Goal: Task Accomplishment & Management: Manage account settings

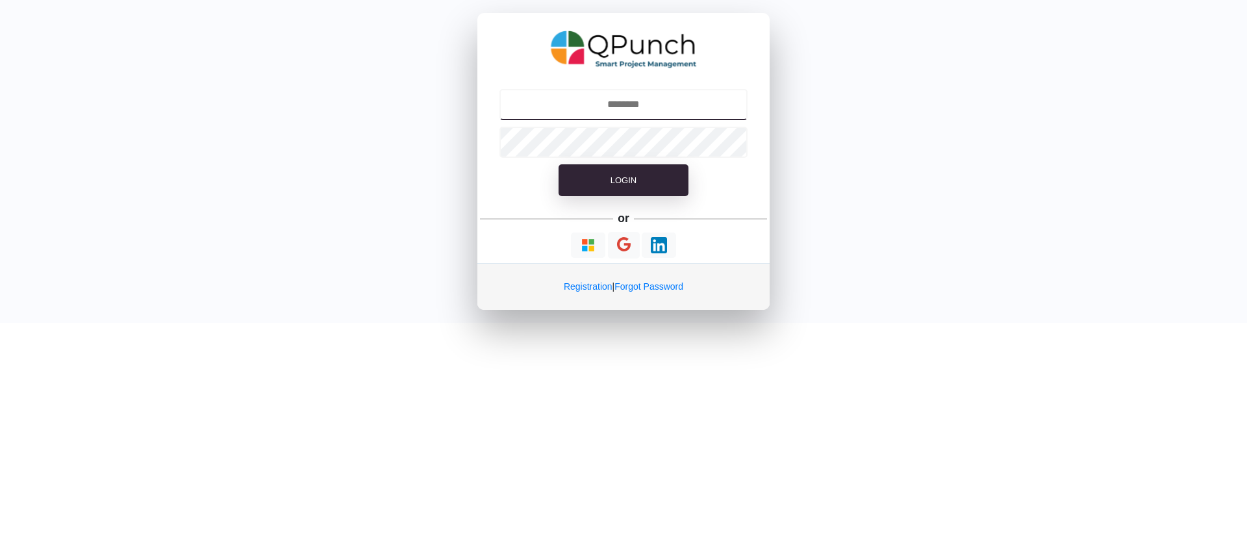
click at [616, 107] on input "text" at bounding box center [624, 104] width 249 height 31
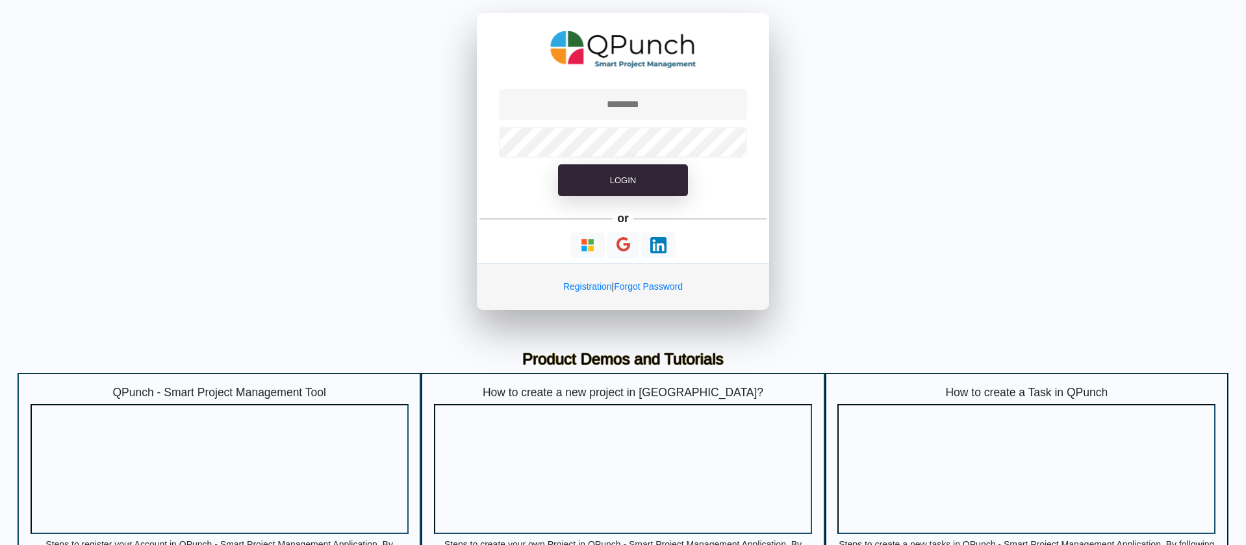
click at [345, 155] on div "Login or Registration | Forgot Password" at bounding box center [623, 161] width 1246 height 323
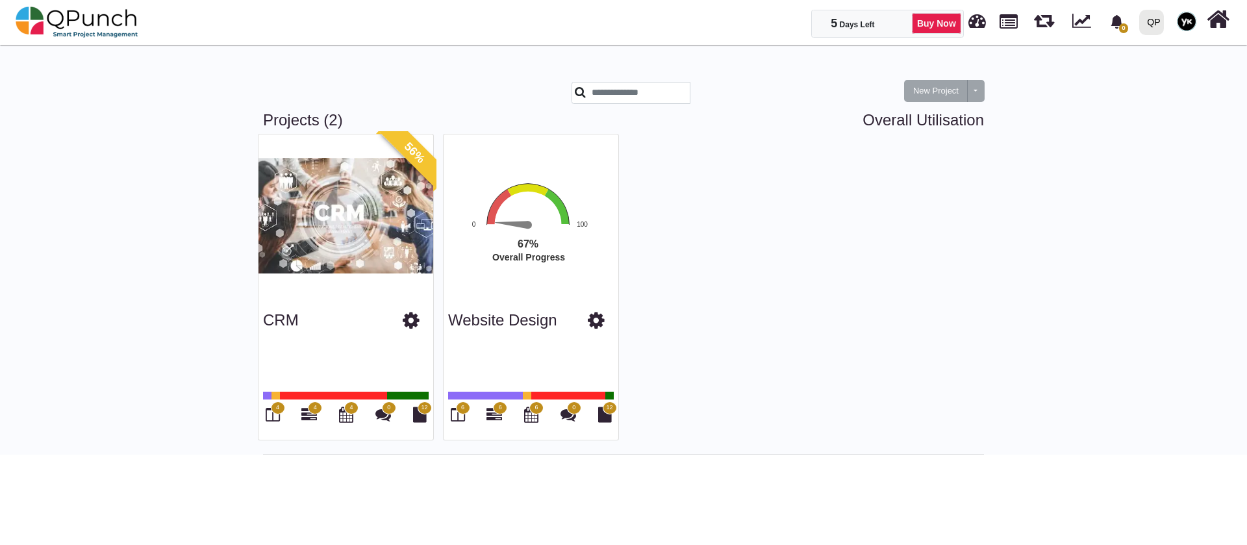
click at [1146, 24] on div at bounding box center [1145, 22] width 5 height 23
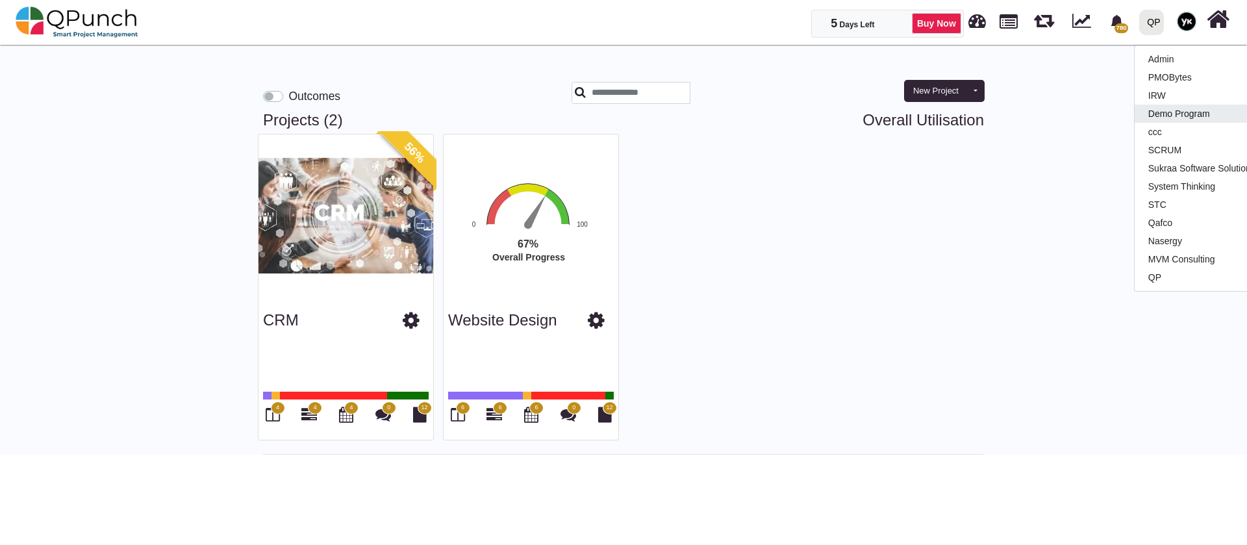
click at [1160, 108] on link "Demo Program" at bounding box center [1211, 114] width 153 height 18
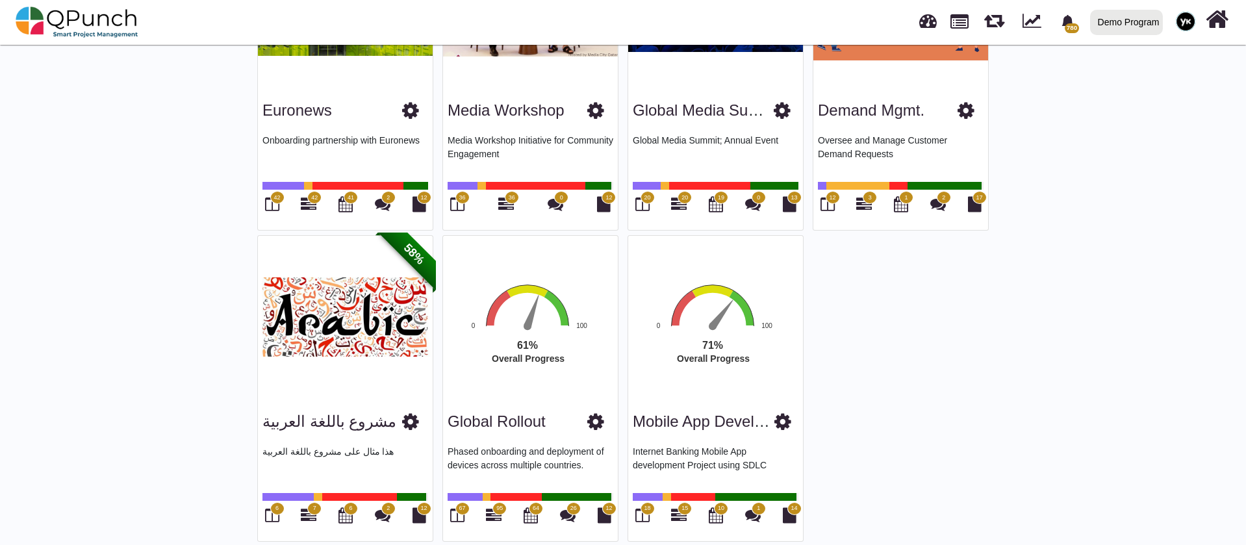
scroll to position [539, 0]
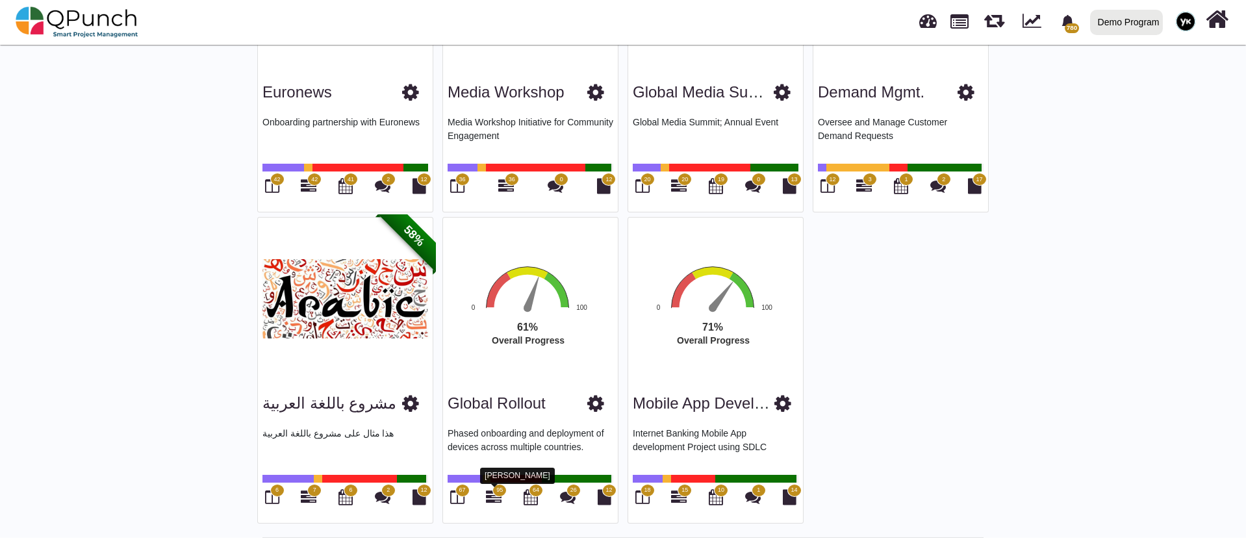
click at [494, 497] on icon at bounding box center [494, 497] width 16 height 16
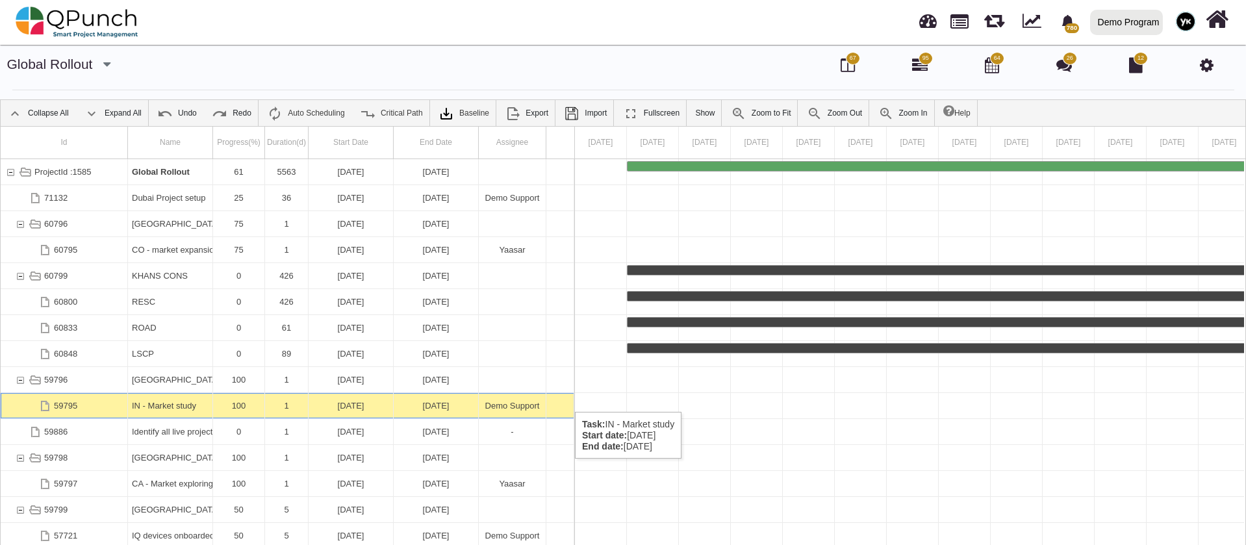
click at [188, 398] on div "IN - Market study" at bounding box center [170, 405] width 77 height 25
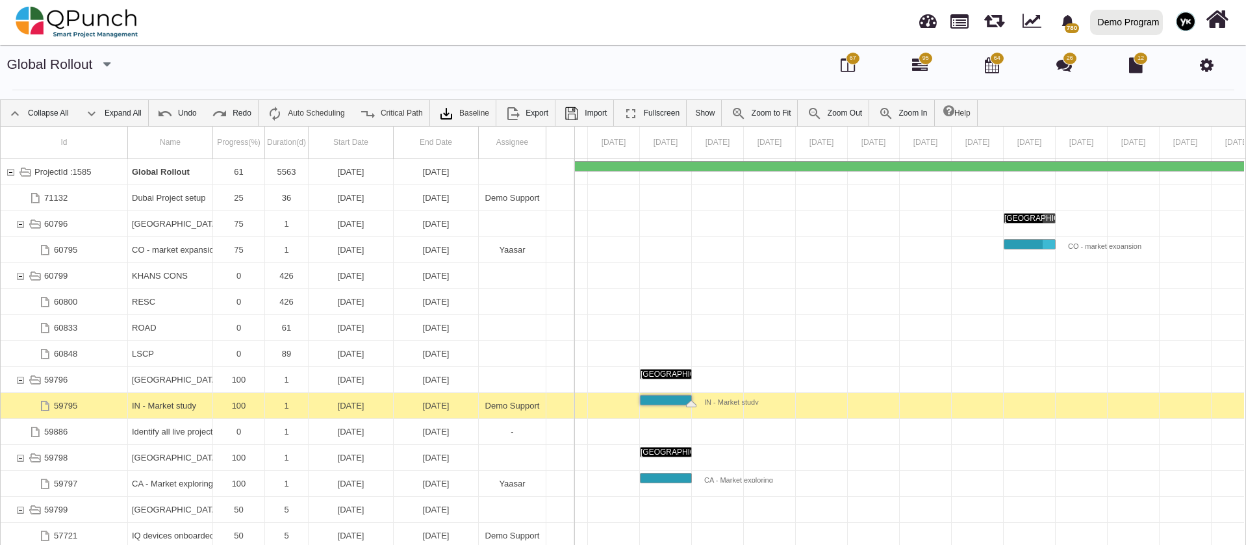
click at [188, 398] on div "IN - Market study" at bounding box center [170, 405] width 77 height 25
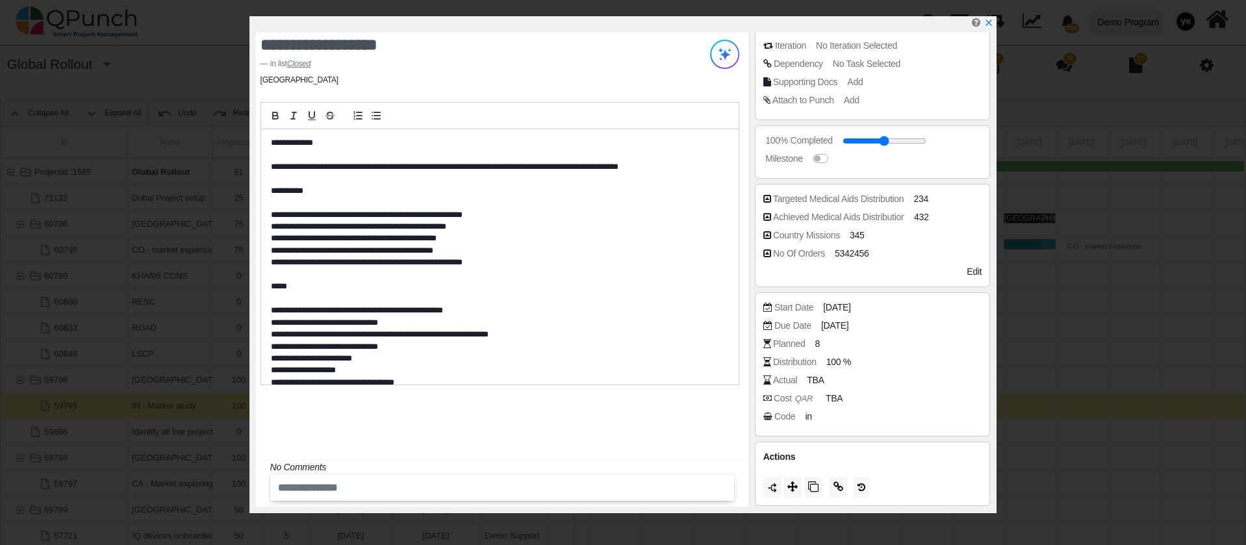
scroll to position [166, 0]
click at [809, 412] on span "in" at bounding box center [810, 415] width 6 height 14
click at [809, 416] on span "in" at bounding box center [810, 415] width 6 height 14
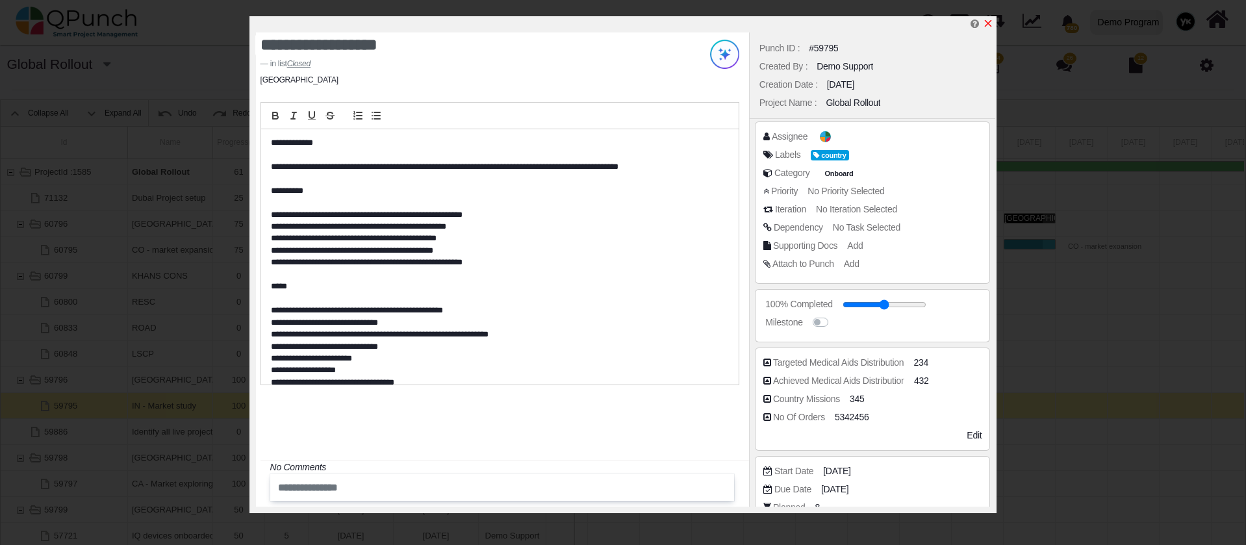
click at [990, 20] on icon "x" at bounding box center [988, 23] width 10 height 10
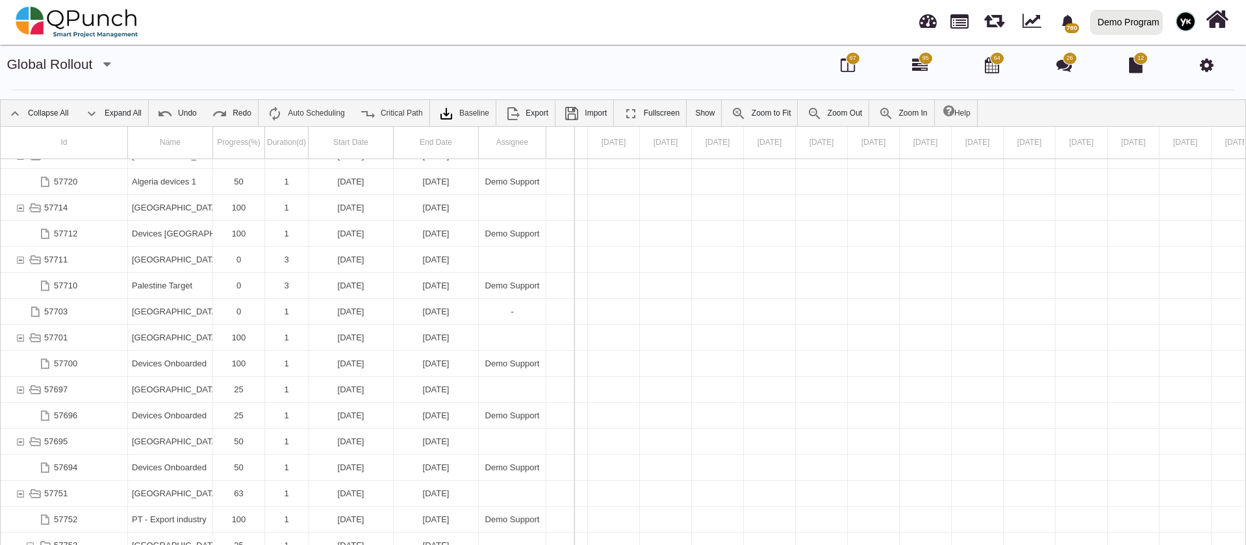
scroll to position [702, 0]
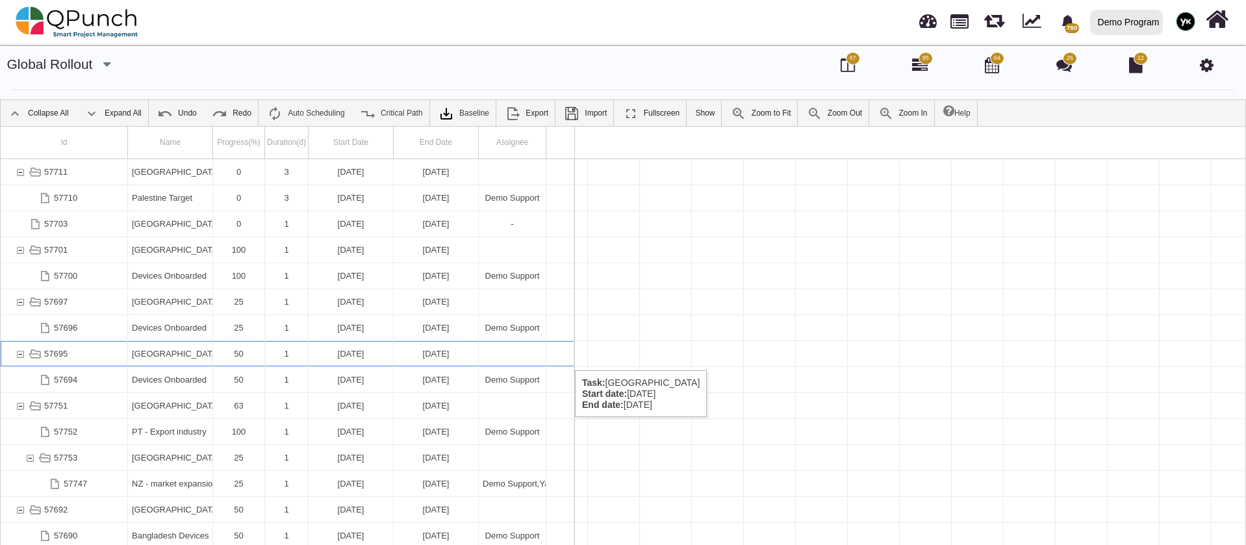
click at [164, 357] on div "sudan" at bounding box center [170, 353] width 77 height 25
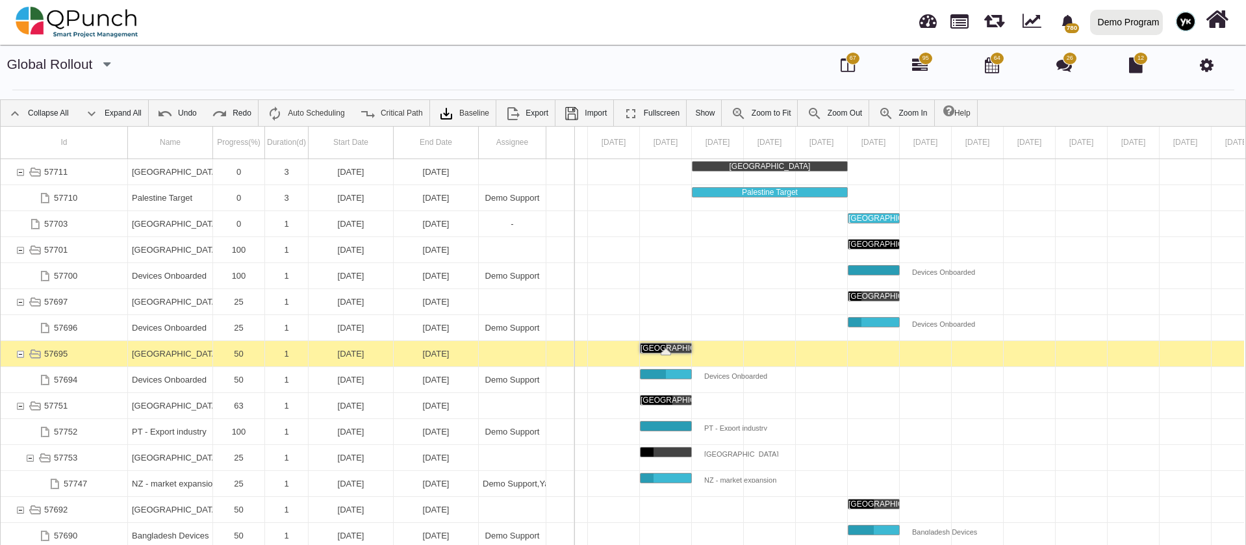
click at [1210, 64] on icon at bounding box center [1207, 65] width 14 height 16
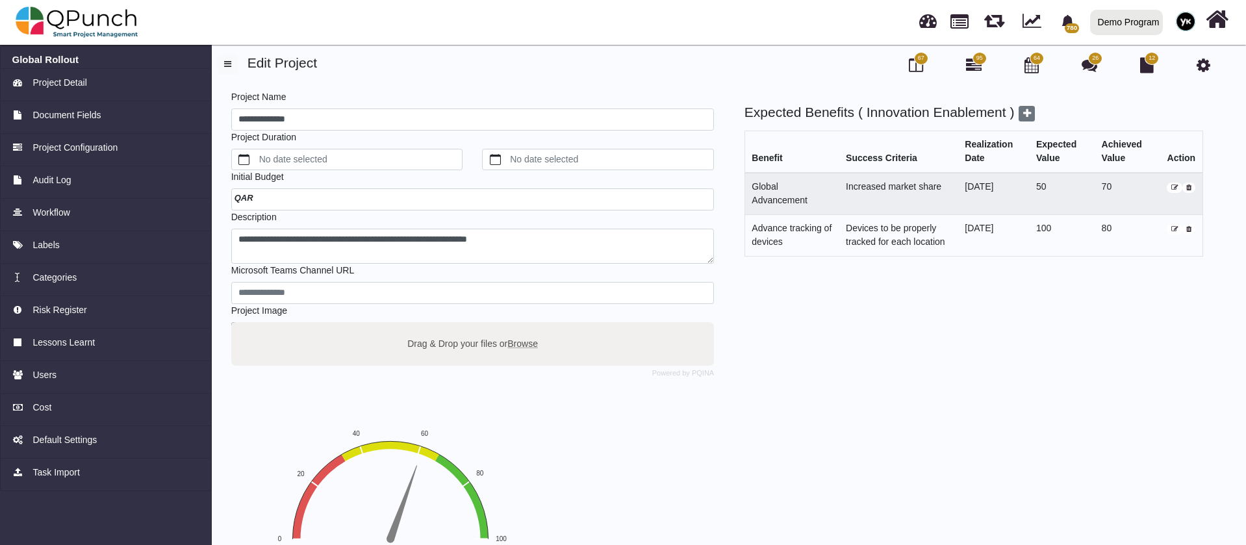
click at [868, 360] on div "Expected Benefits ( Innovation Enablement ) Benefit Success Criteria Realizatio…" at bounding box center [961, 371] width 489 height 535
click at [61, 141] on span "Project Configuration" at bounding box center [74, 148] width 85 height 14
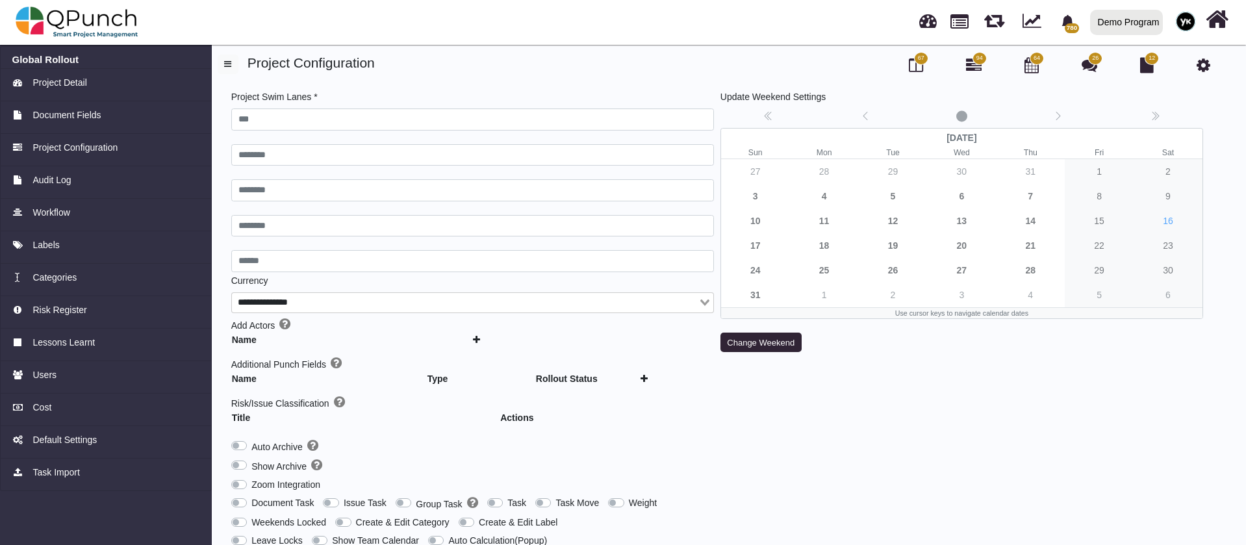
type input "***"
type input "********"
type input "******"
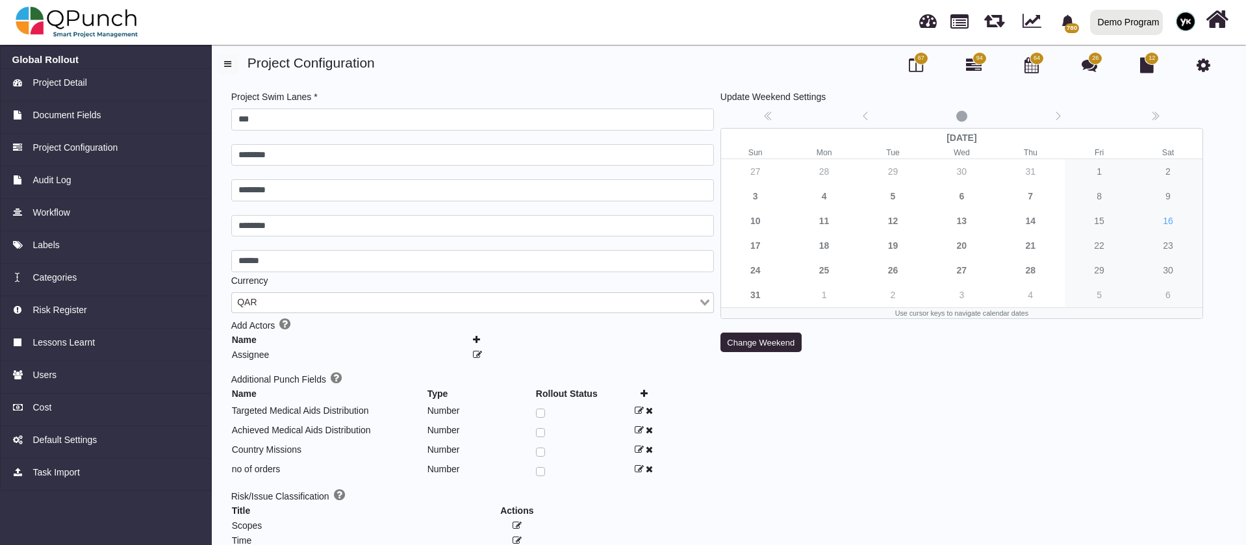
click at [1226, 512] on div "67 94 64 26 12 Project Configuration Project Swim Lanes * *** ******** ********…" at bounding box center [727, 427] width 1018 height 744
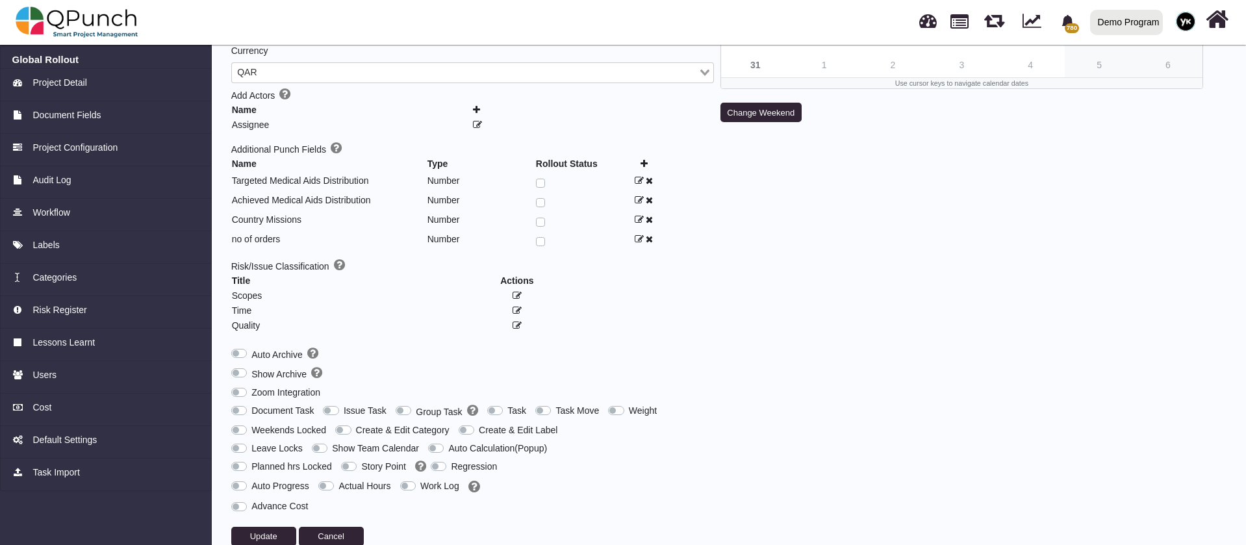
scroll to position [249, 0]
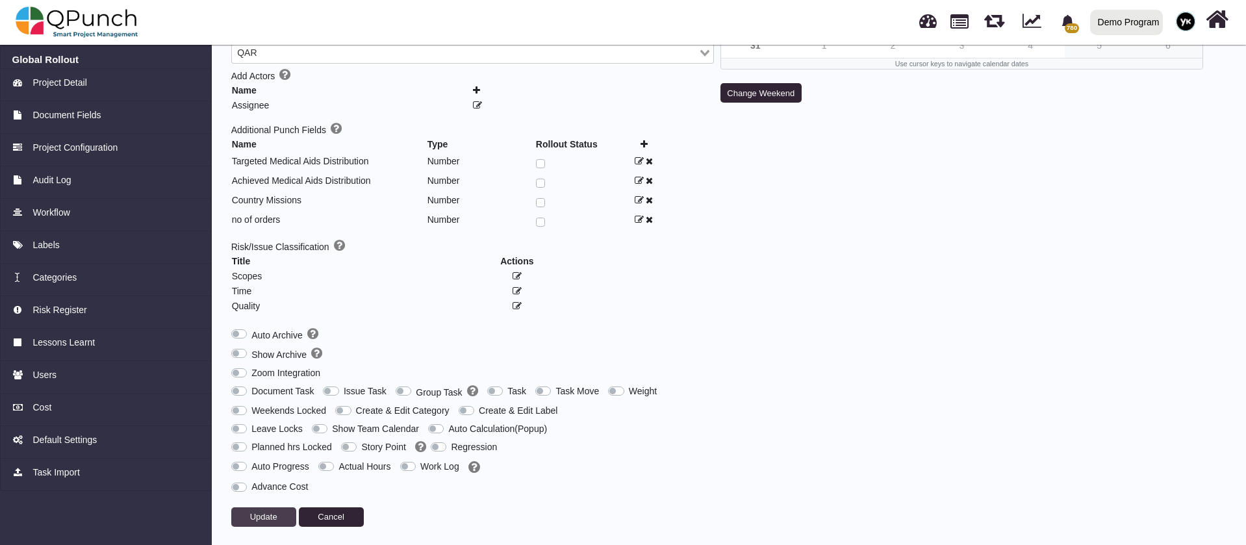
click at [273, 512] on span "Update" at bounding box center [263, 517] width 27 height 10
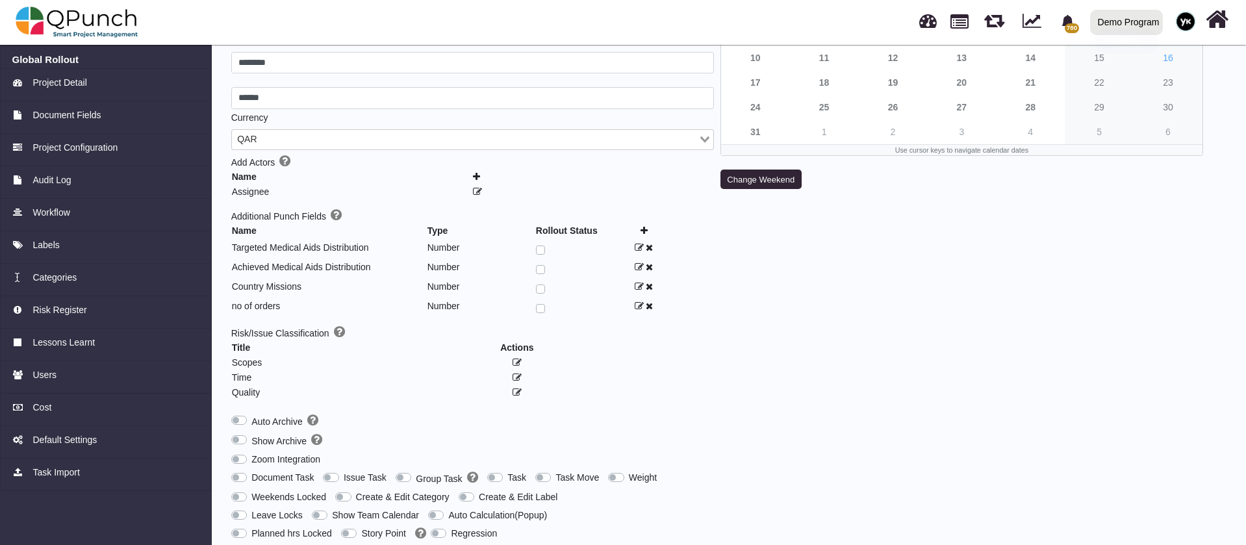
scroll to position [0, 0]
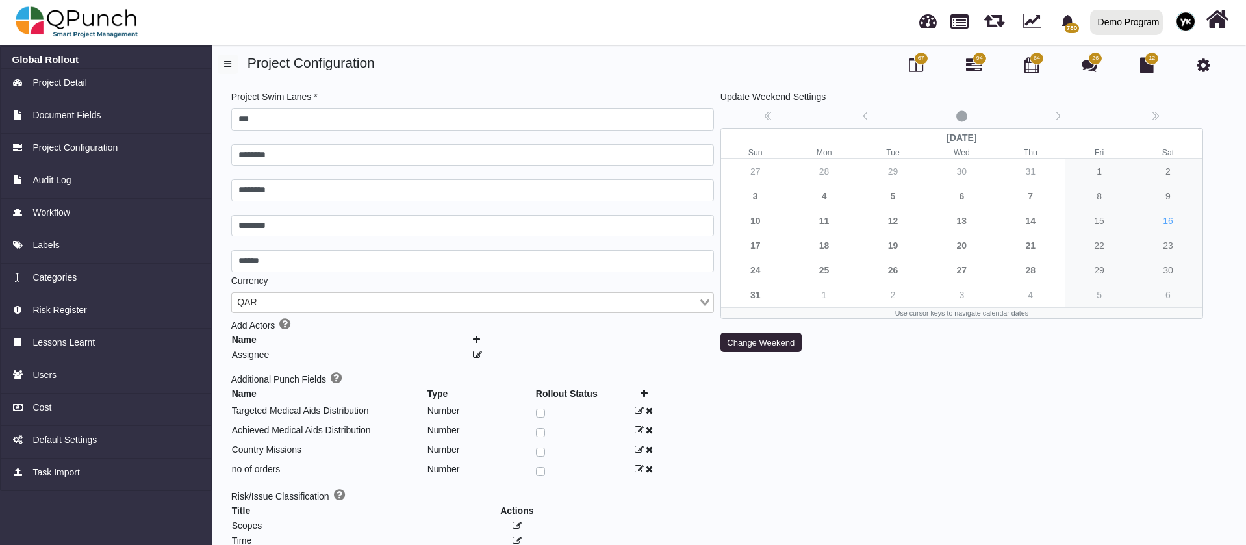
click at [976, 54] on span "94" at bounding box center [979, 58] width 6 height 9
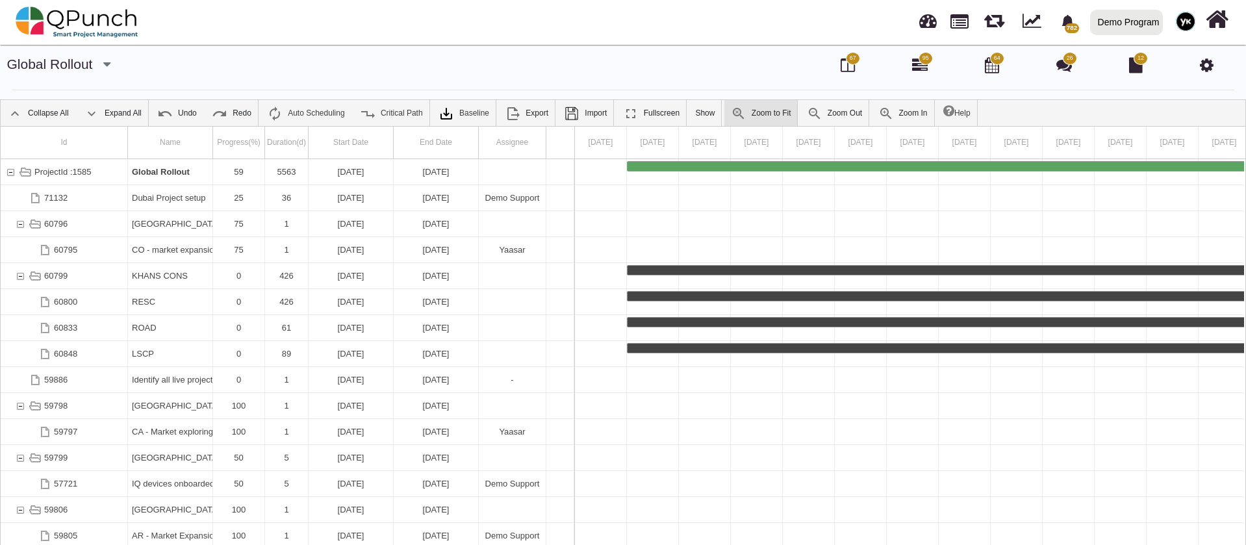
click at [753, 116] on link "Zoom to Fit" at bounding box center [760, 113] width 73 height 26
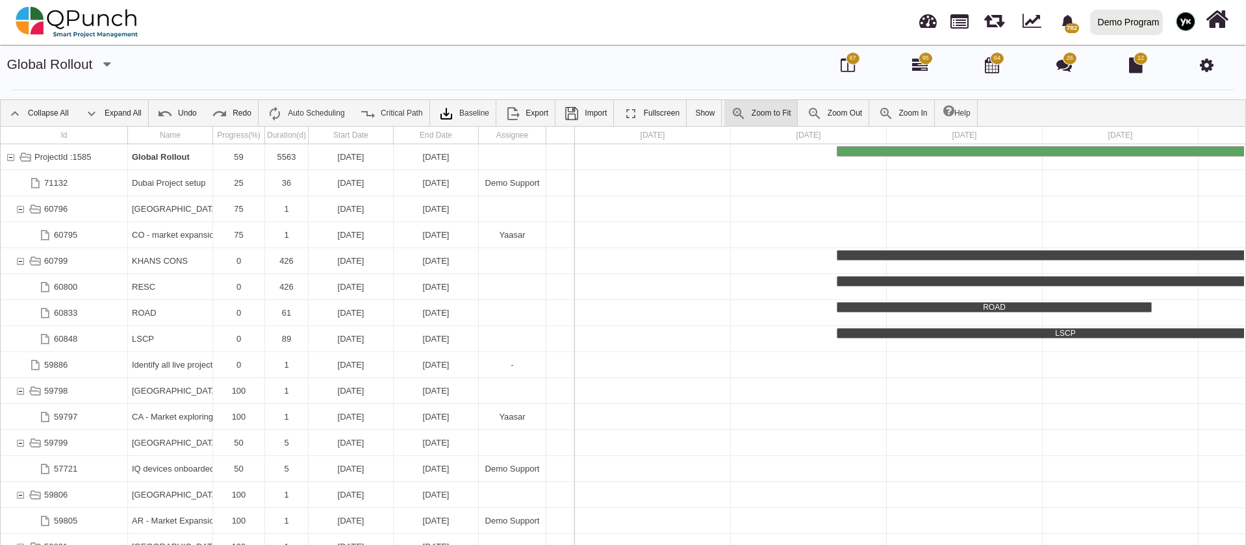
click at [764, 115] on link "Zoom to Fit" at bounding box center [760, 113] width 73 height 26
click at [839, 108] on link "Zoom Out" at bounding box center [834, 113] width 68 height 26
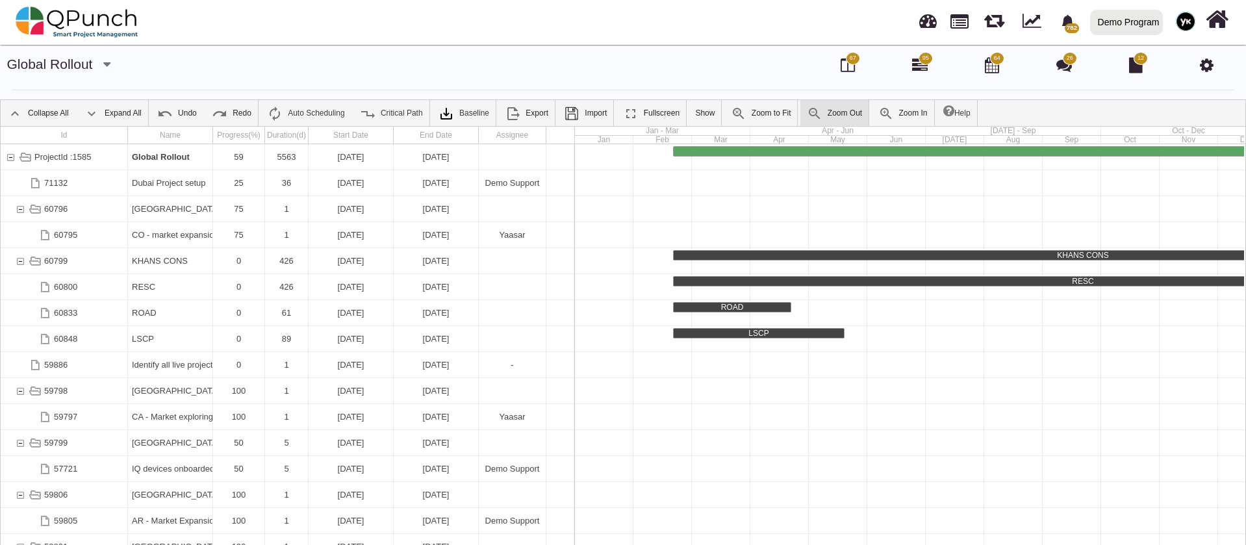
click at [839, 108] on link "Zoom Out" at bounding box center [834, 113] width 68 height 26
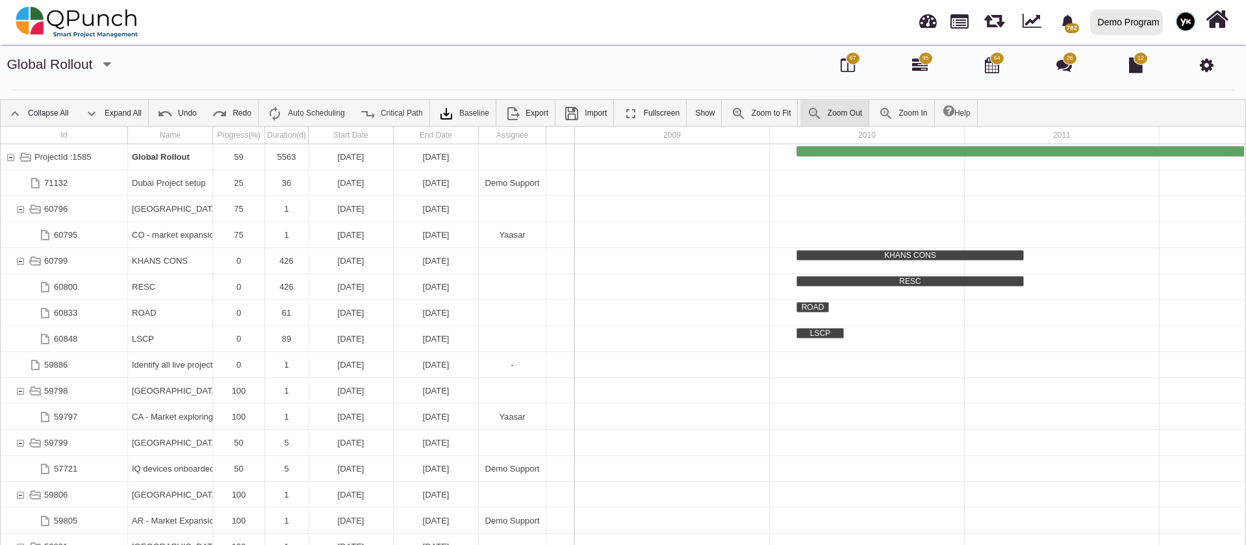
click at [850, 109] on link "Zoom Out" at bounding box center [834, 113] width 68 height 26
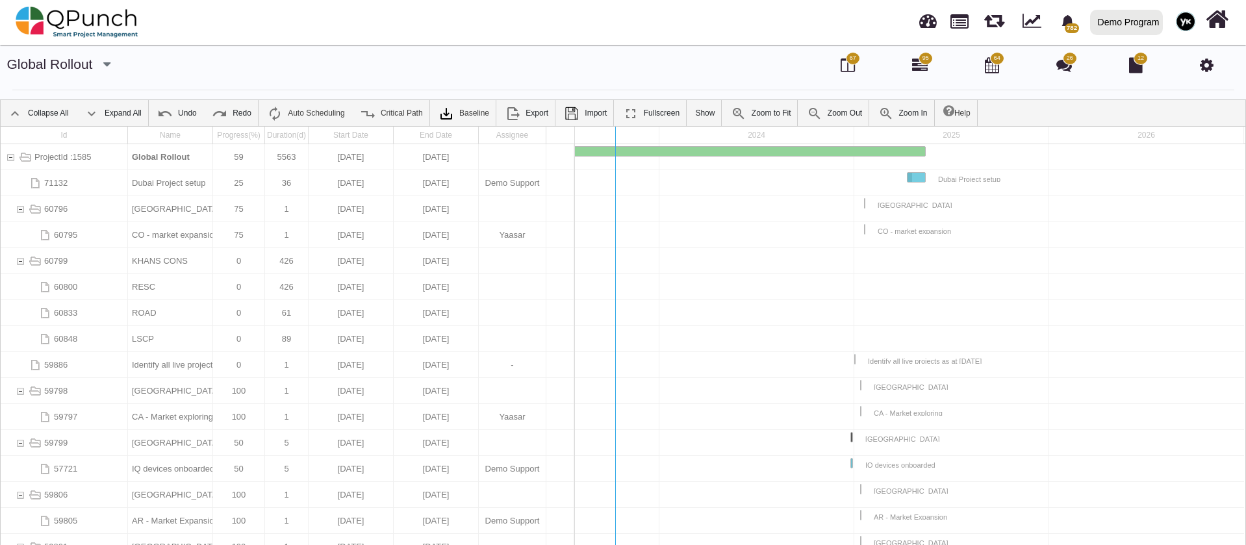
drag, startPoint x: 576, startPoint y: 155, endPoint x: 638, endPoint y: 153, distance: 61.7
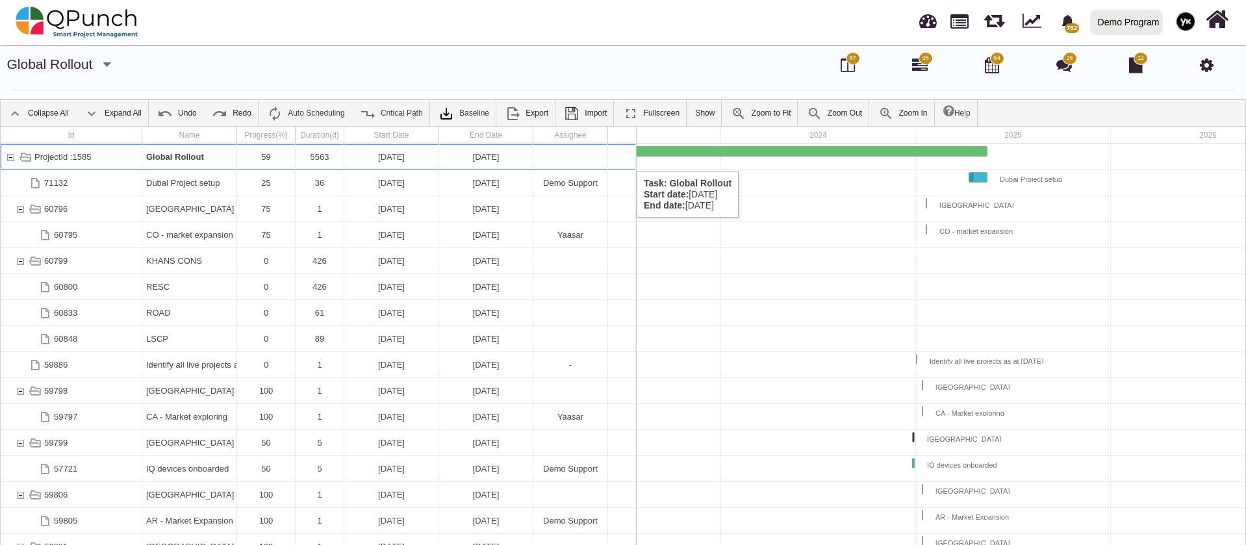
click at [9, 158] on div "ProjectId :1585" at bounding box center [11, 156] width 12 height 25
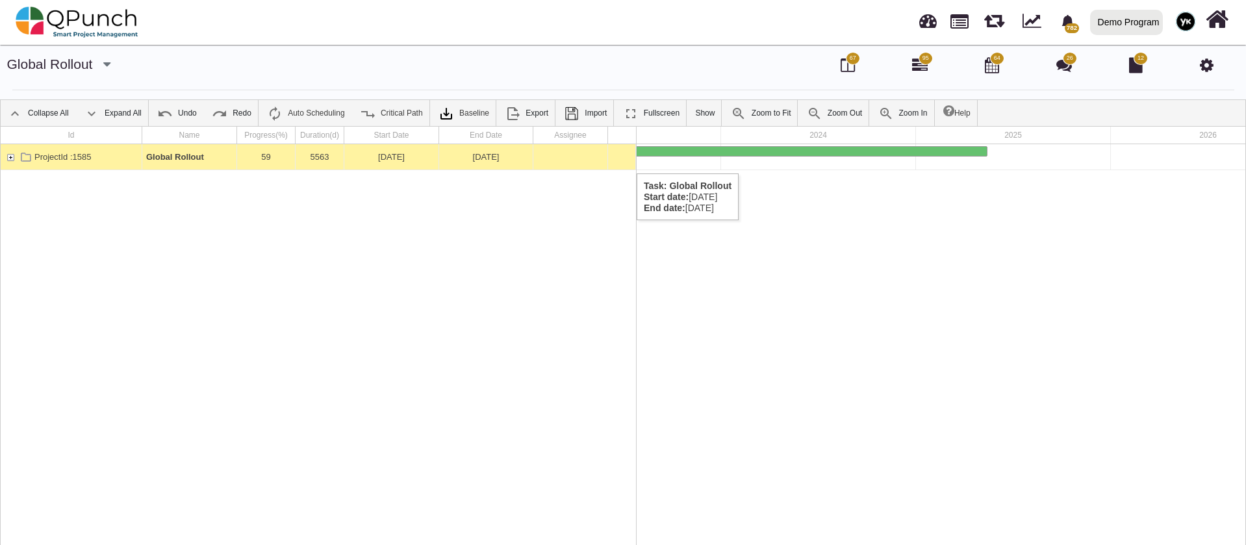
click at [9, 161] on div "ProjectId :1585" at bounding box center [11, 156] width 12 height 25
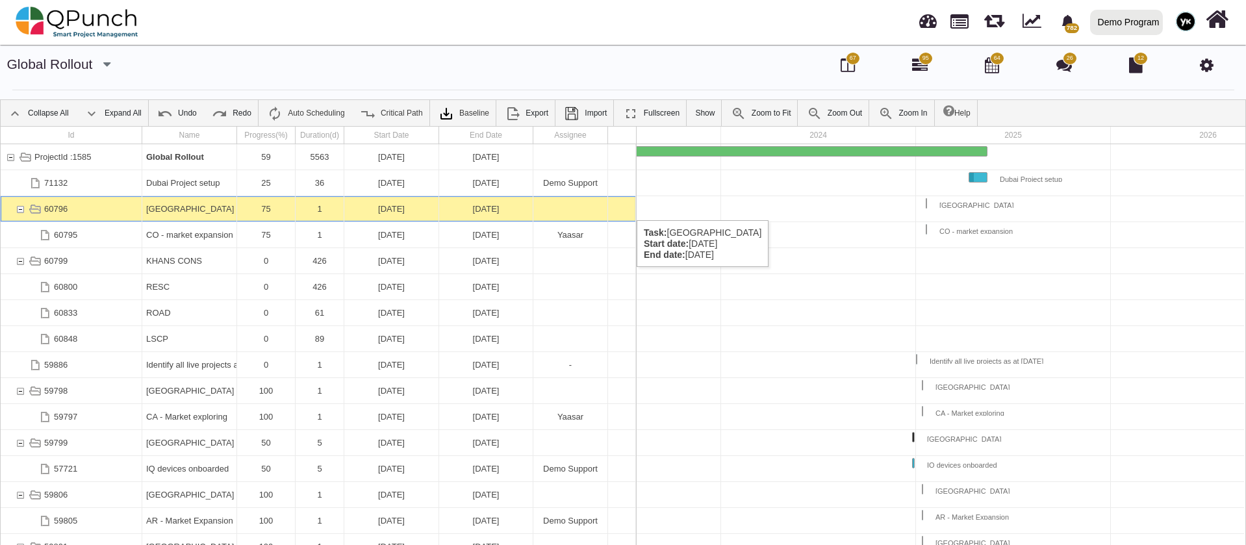
click at [21, 208] on div "60796" at bounding box center [20, 208] width 12 height 25
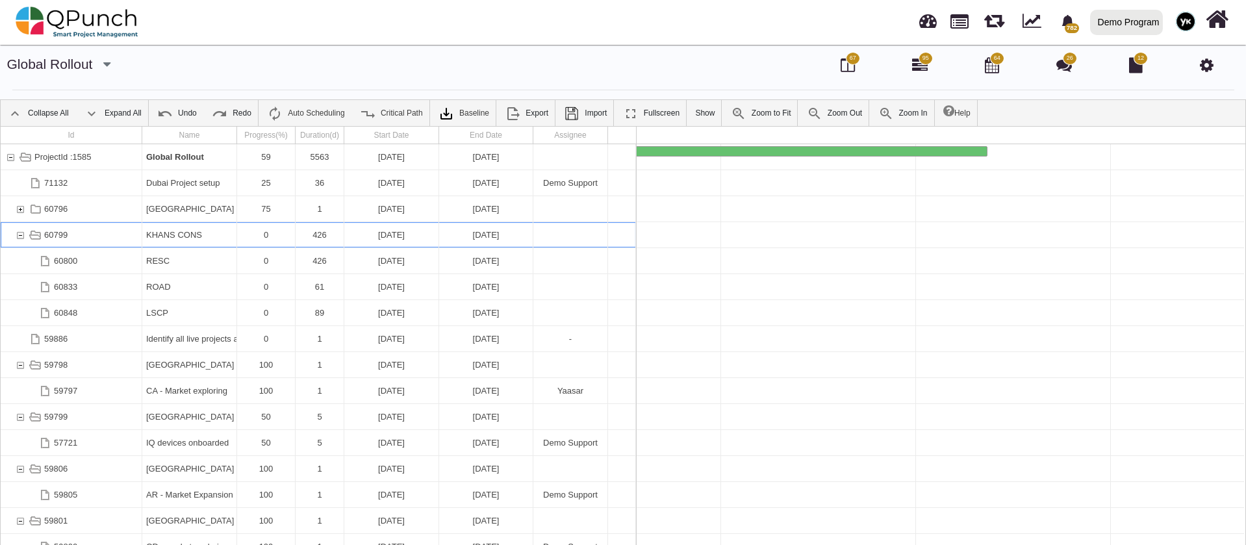
click at [17, 243] on div "60799" at bounding box center [20, 234] width 12 height 25
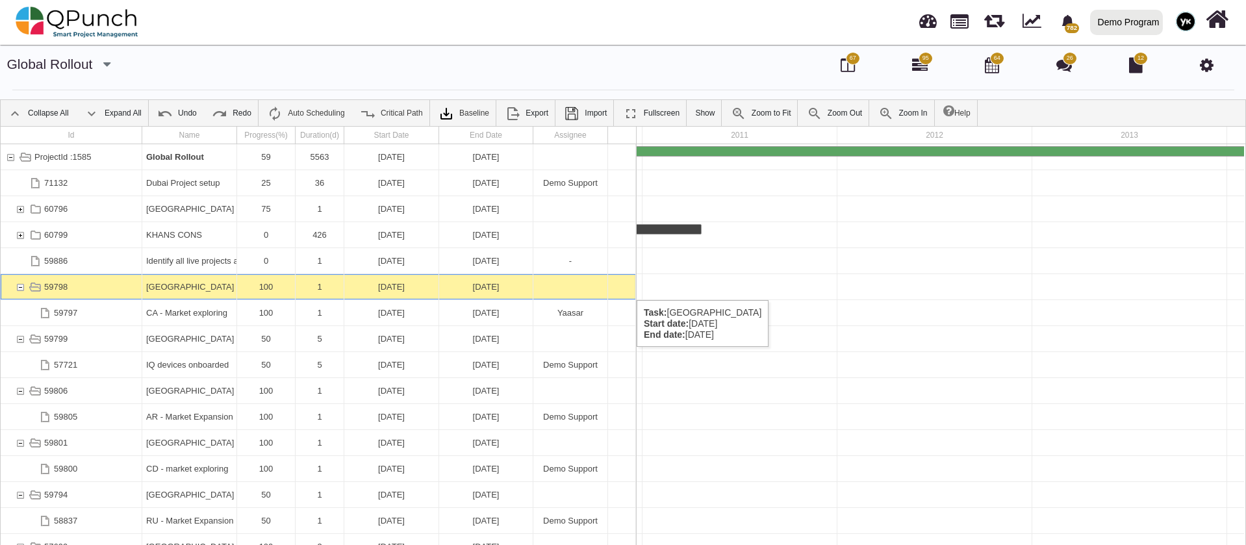
click at [19, 288] on div "59798" at bounding box center [20, 286] width 12 height 25
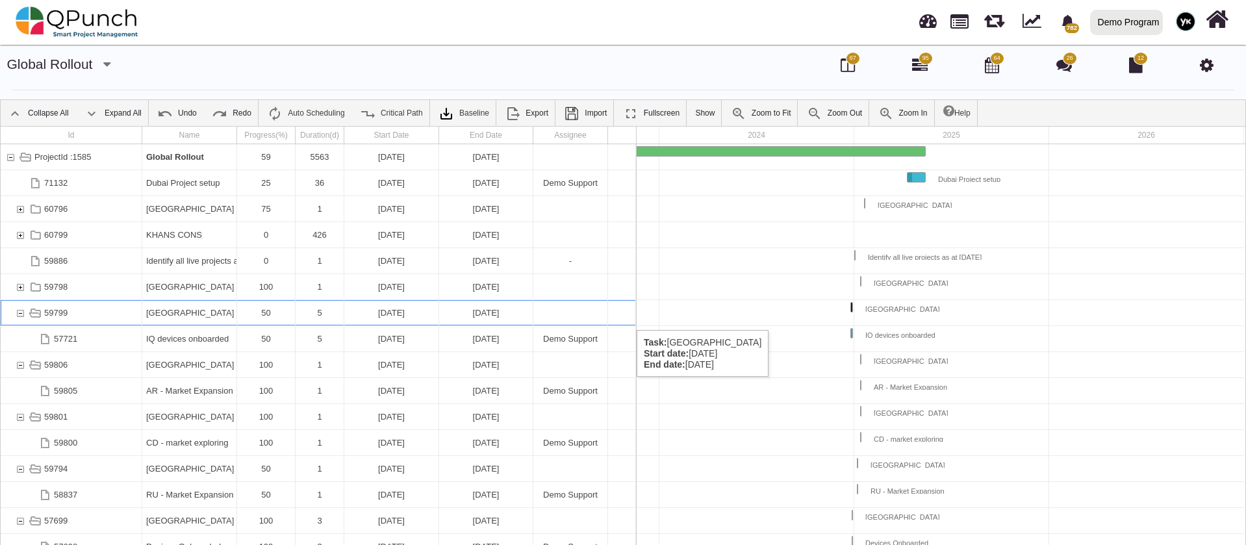
click at [21, 317] on div "59799" at bounding box center [20, 312] width 12 height 25
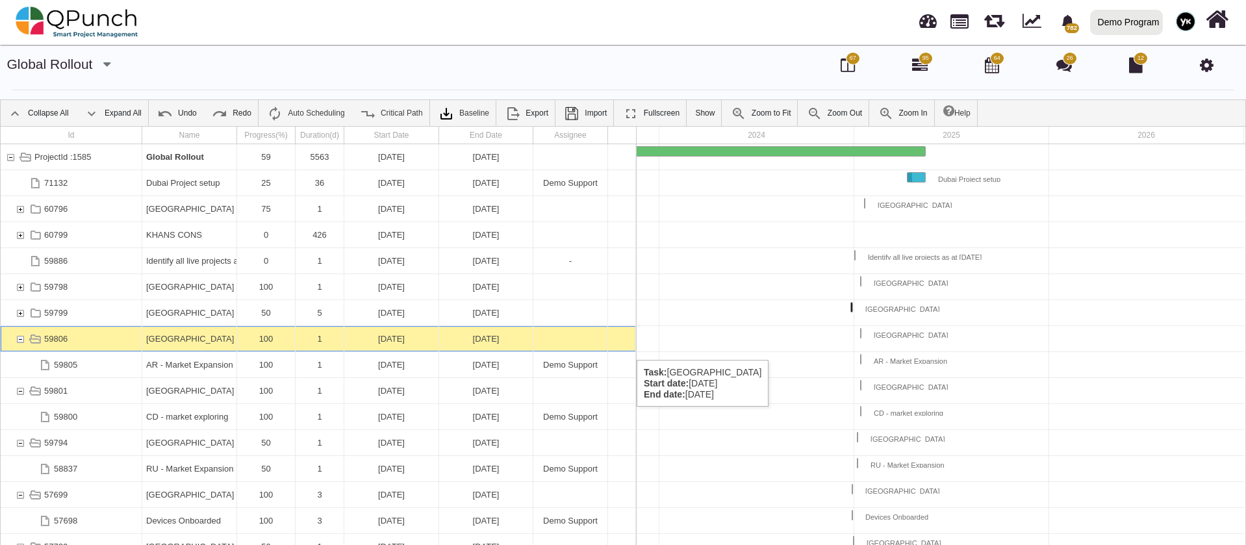
click at [23, 340] on div "59806" at bounding box center [20, 338] width 12 height 25
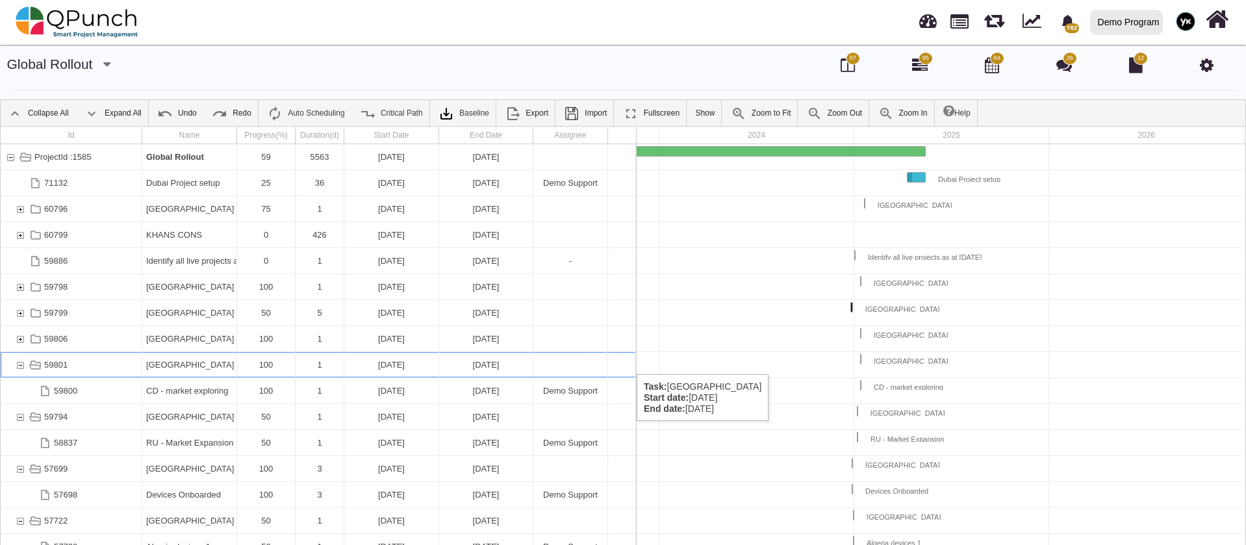
click at [23, 361] on div "59801" at bounding box center [20, 364] width 12 height 25
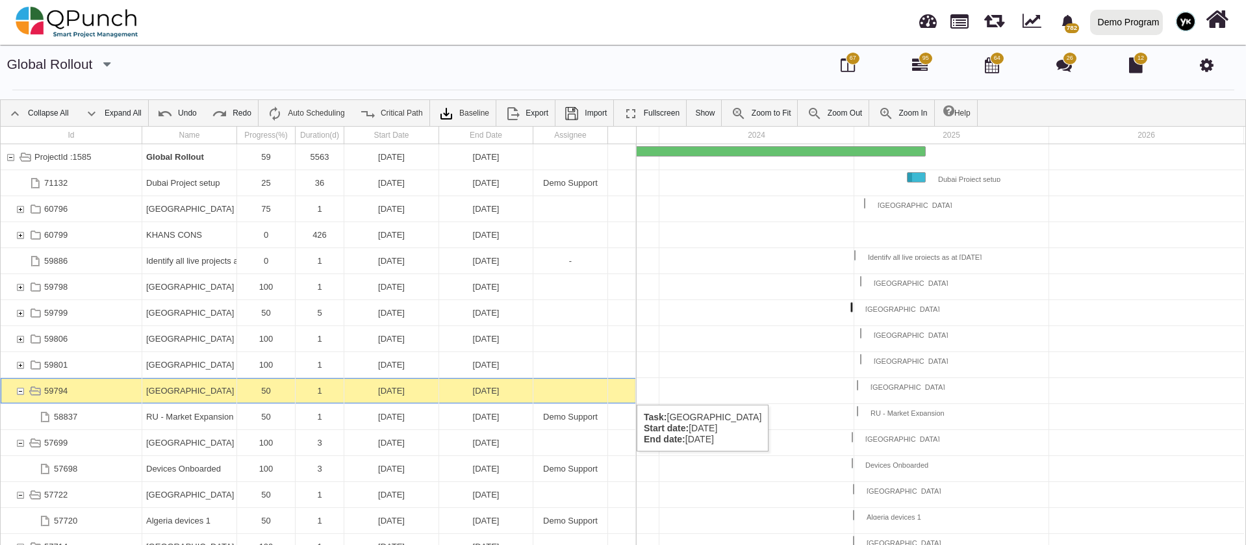
click at [23, 392] on div "59794" at bounding box center [20, 390] width 12 height 25
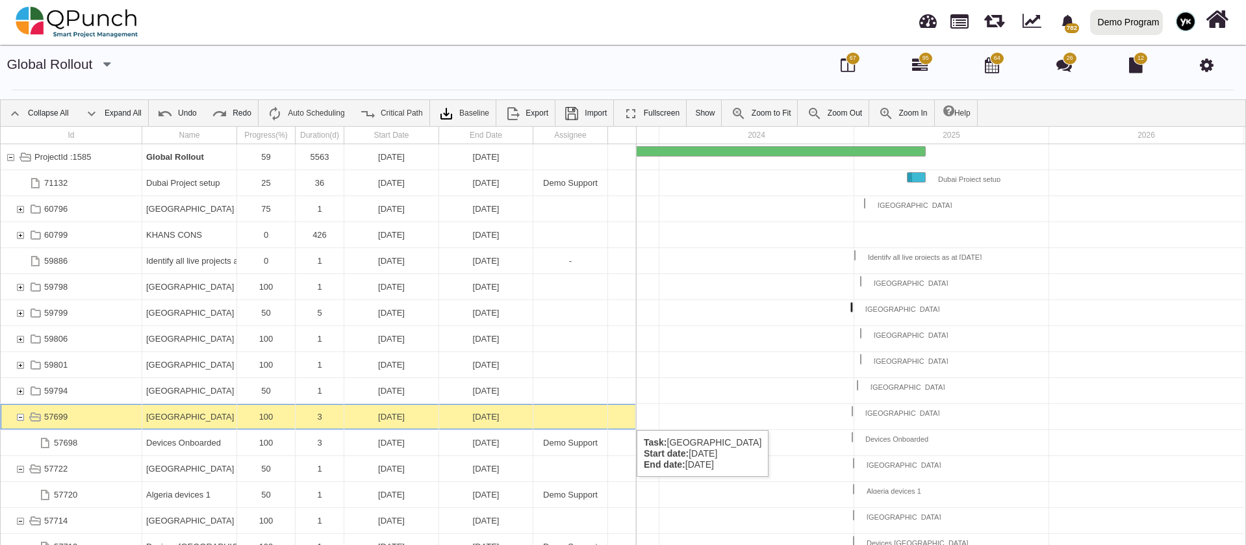
click at [22, 417] on div "57699" at bounding box center [20, 416] width 12 height 25
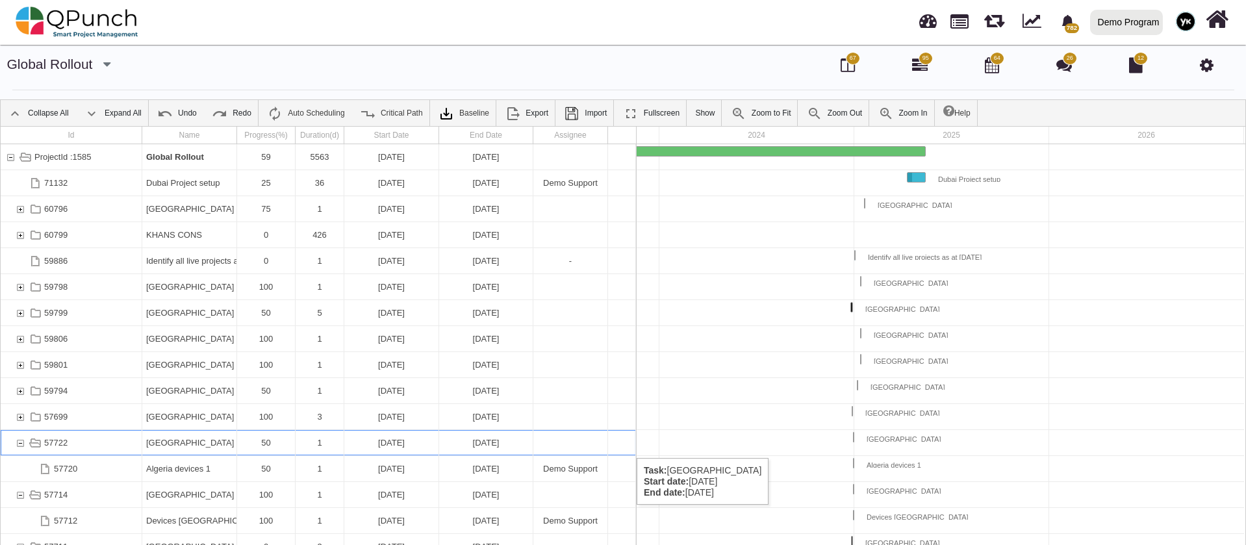
click at [20, 445] on div "57722" at bounding box center [20, 442] width 12 height 25
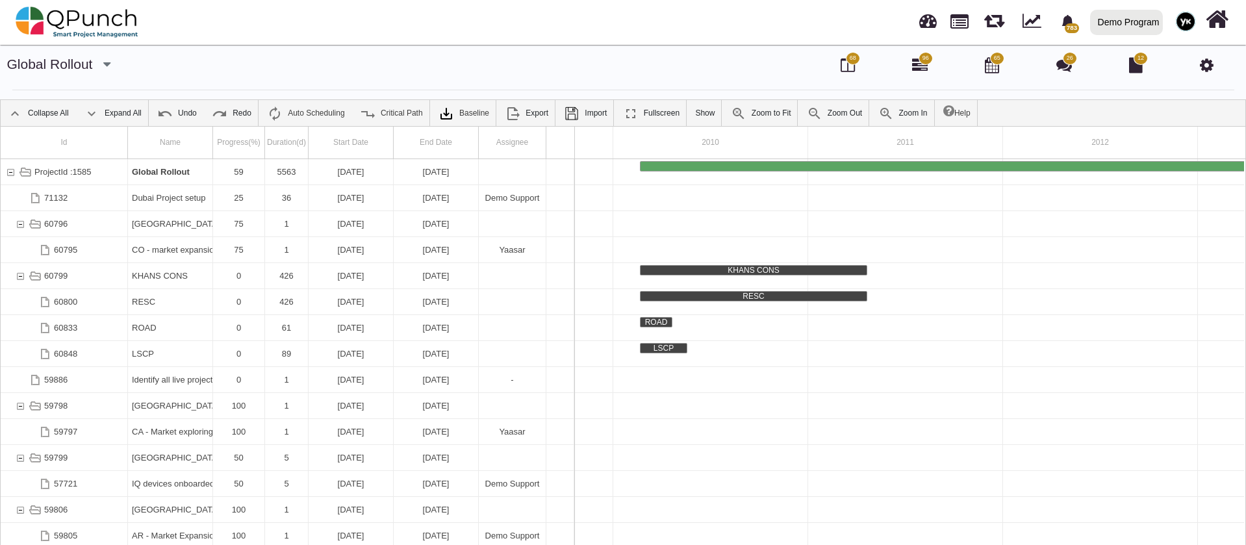
scroll to position [0, 157]
click at [1211, 70] on icon at bounding box center [1207, 65] width 14 height 16
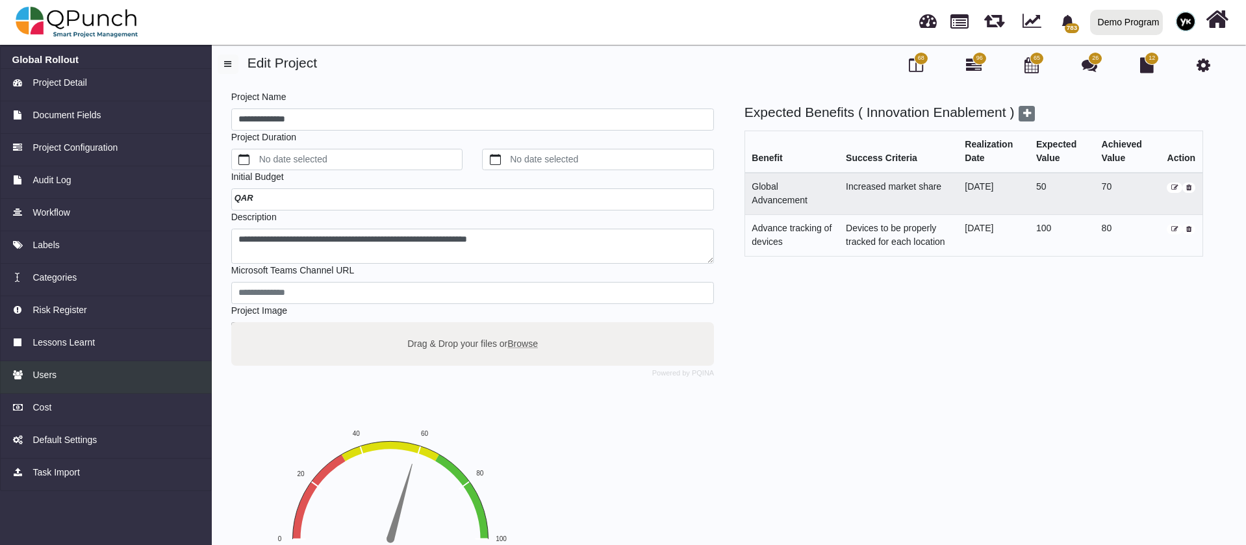
click at [96, 374] on div "Users" at bounding box center [106, 375] width 188 height 14
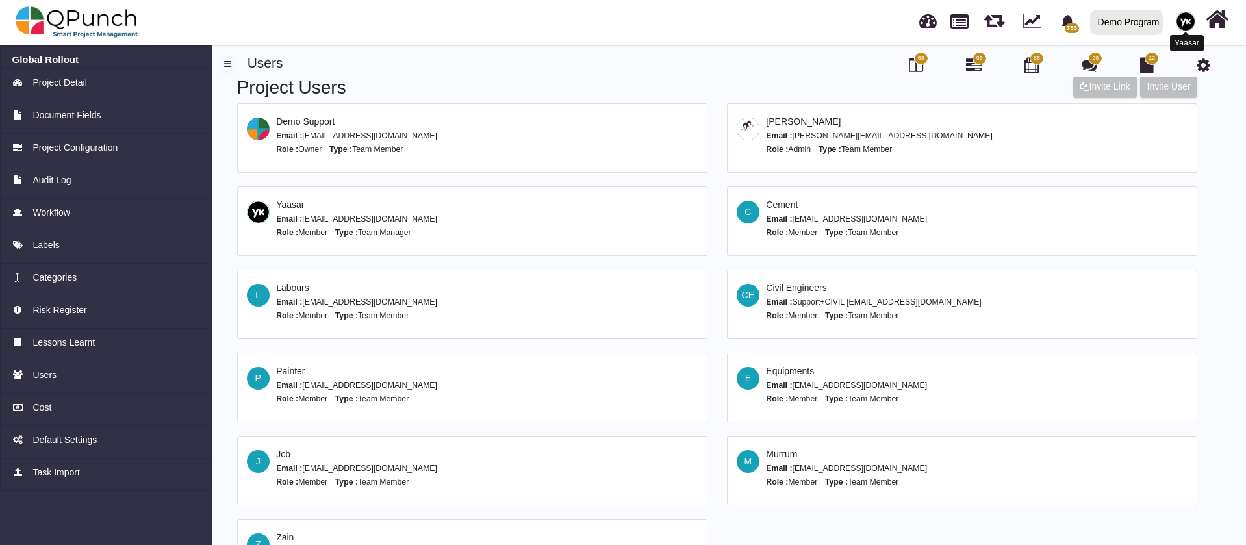
click at [1185, 21] on img at bounding box center [1185, 21] width 19 height 19
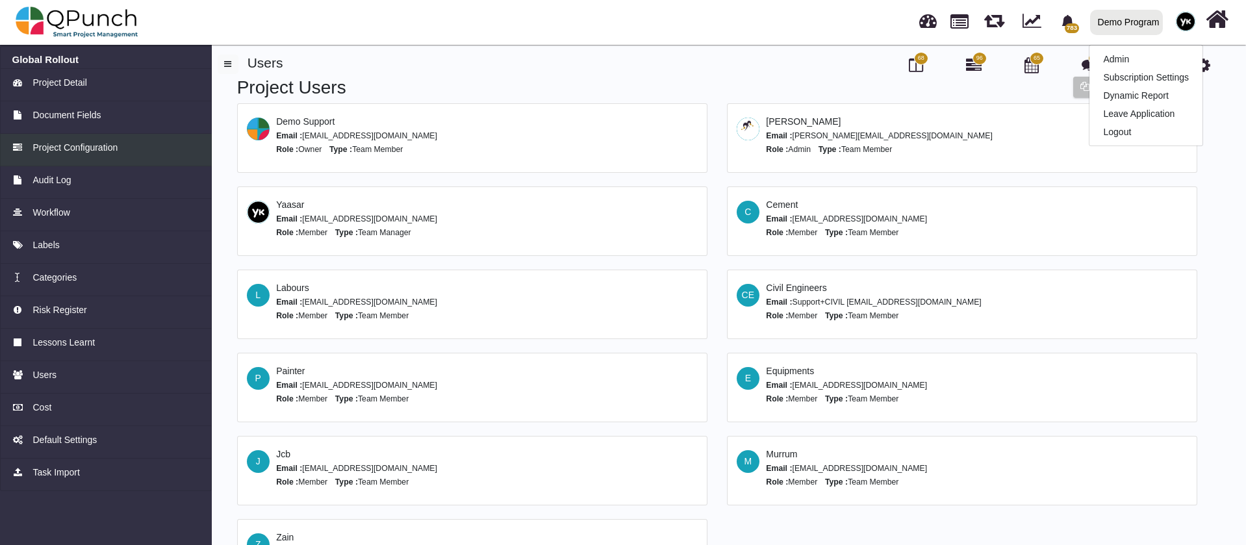
click at [66, 149] on span "Project Configuration" at bounding box center [74, 148] width 85 height 14
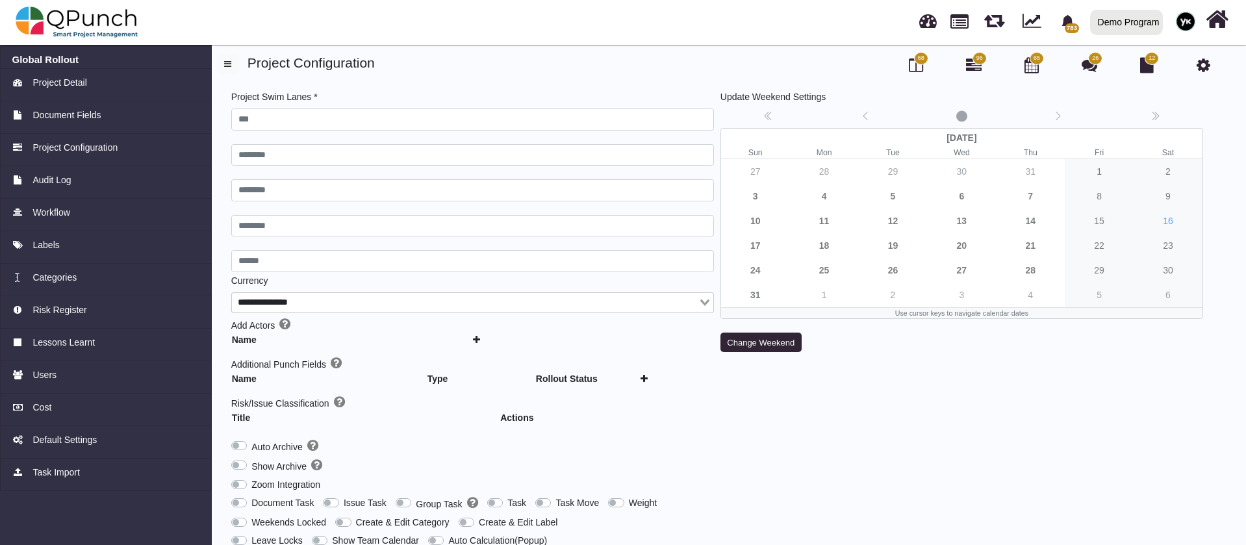
type input "***"
type input "********"
type input "******"
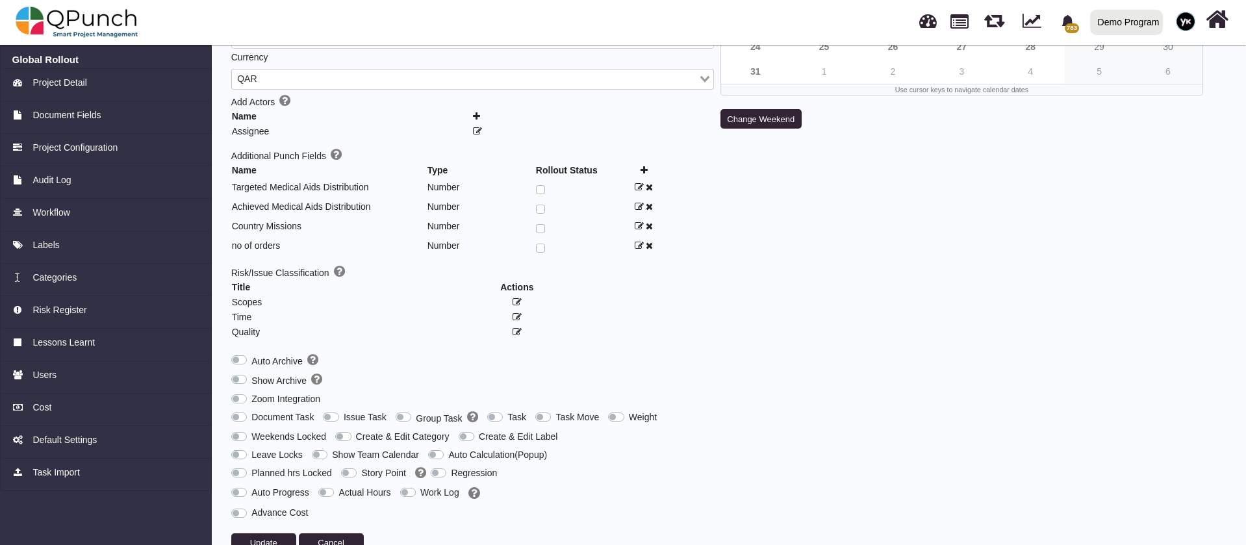
scroll to position [249, 0]
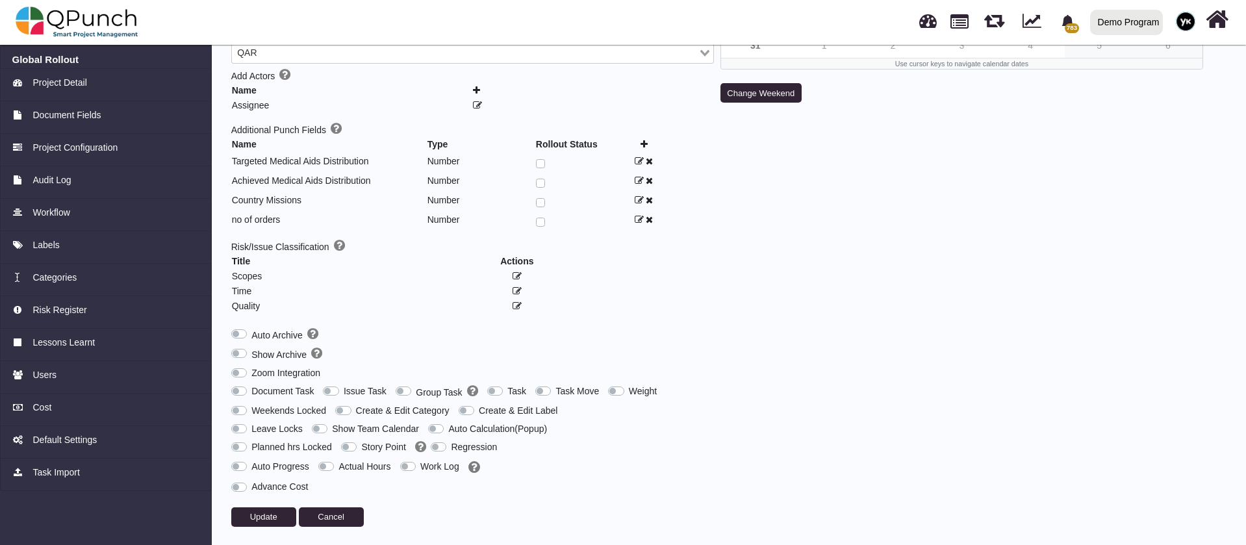
click at [251, 442] on label "Planned hrs Locked" at bounding box center [291, 447] width 81 height 14
click at [251, 442] on label "DueDate Locked" at bounding box center [285, 447] width 68 height 14
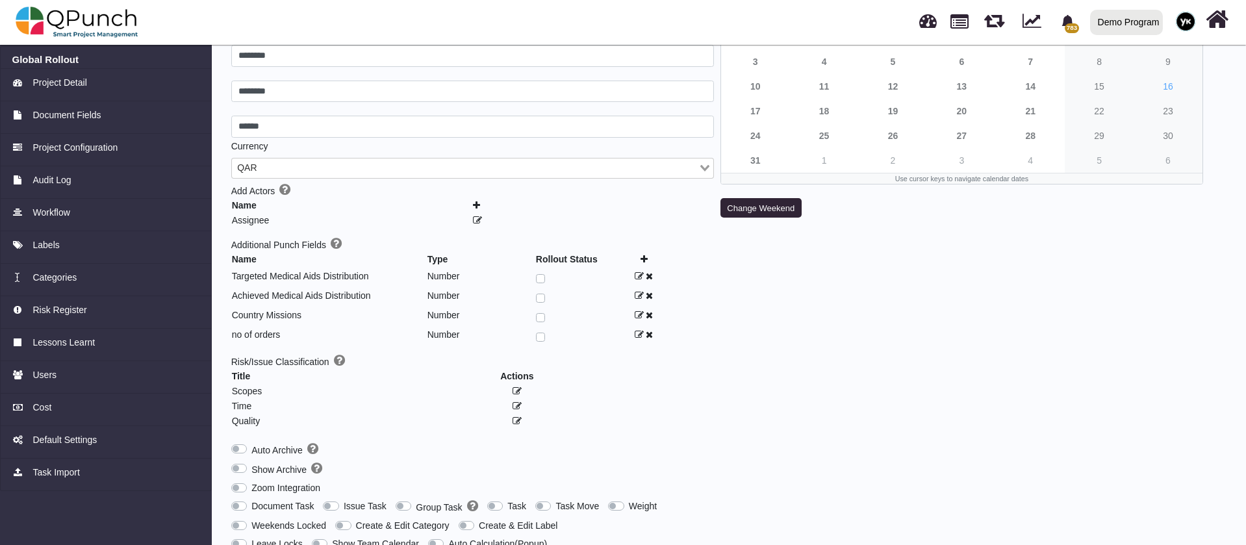
scroll to position [0, 0]
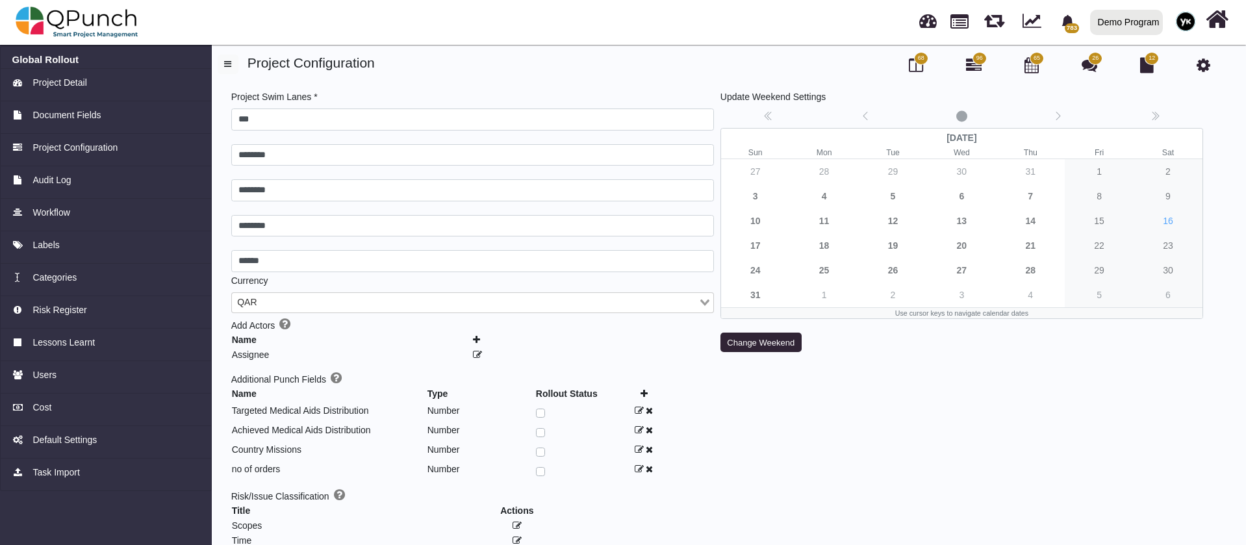
click at [1206, 66] on icon at bounding box center [1203, 65] width 14 height 16
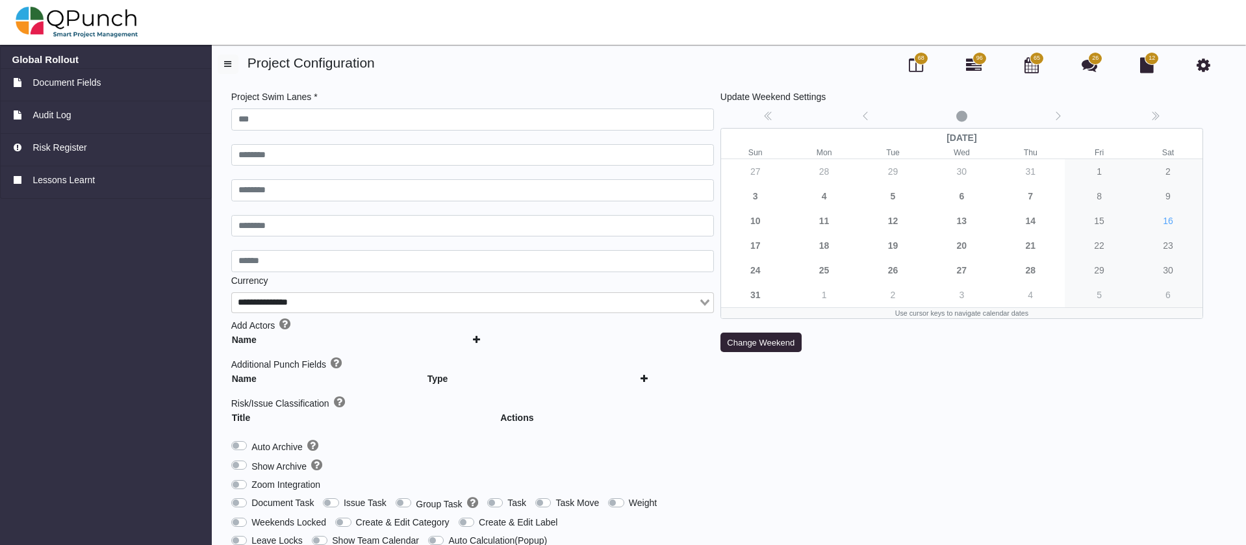
type input "***"
type input "********"
type input "******"
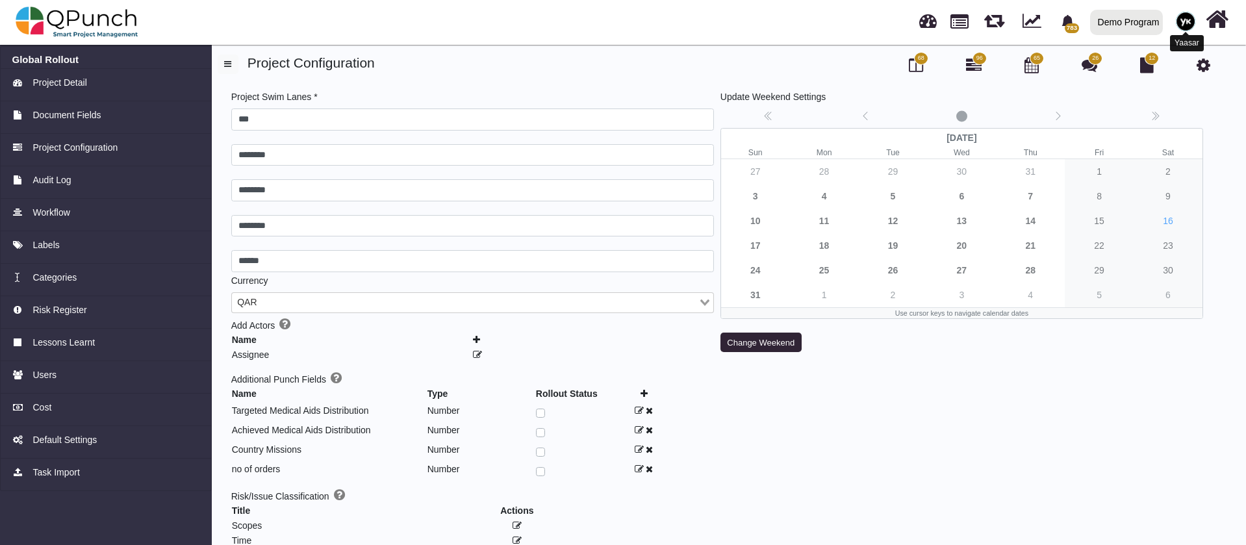
click at [1191, 20] on img at bounding box center [1185, 21] width 19 height 19
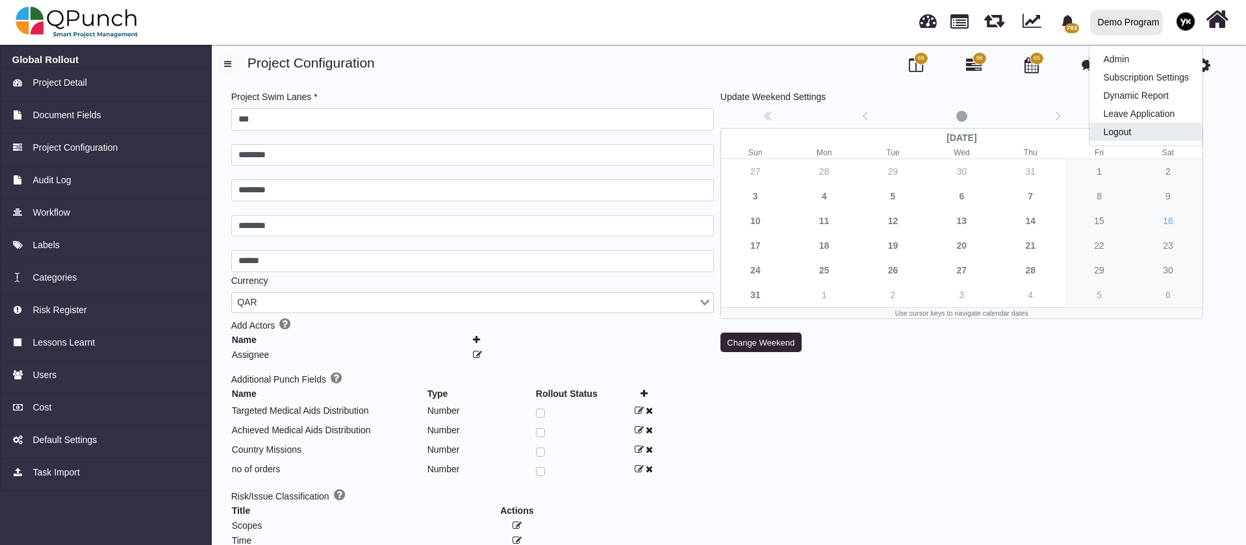
click at [1147, 128] on link "Logout" at bounding box center [1145, 132] width 113 height 18
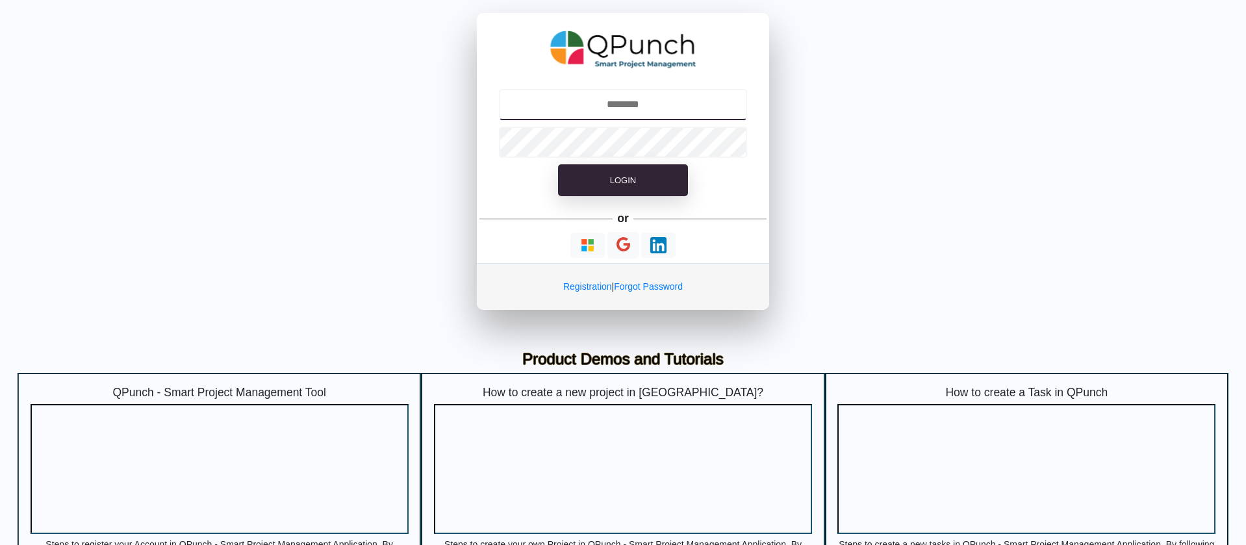
click at [652, 101] on input "text" at bounding box center [623, 104] width 249 height 31
type input "**********"
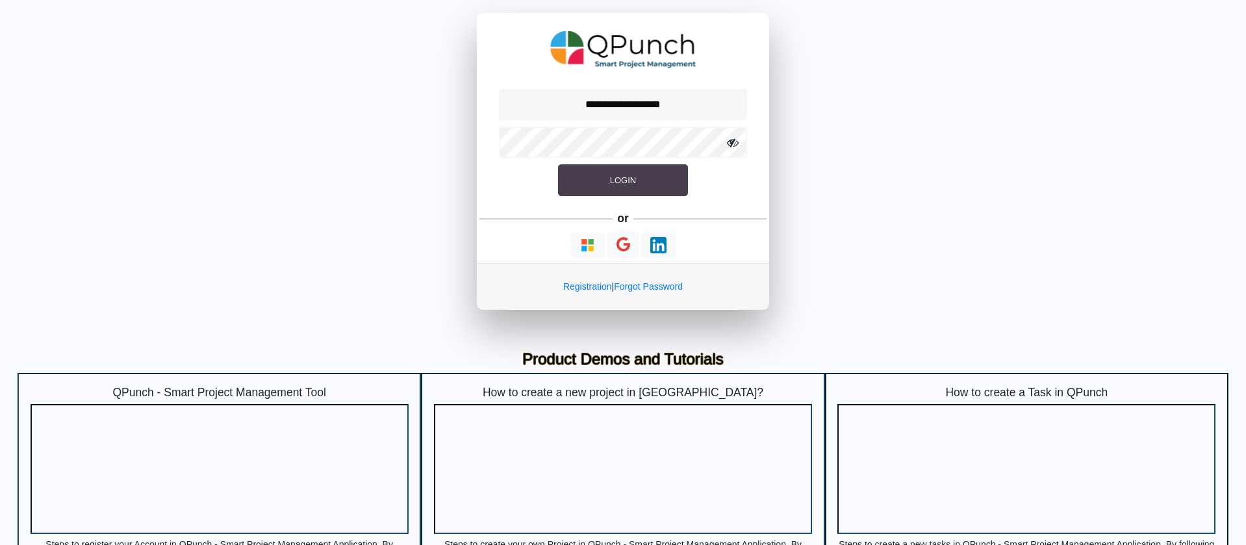
click at [632, 173] on button "Login" at bounding box center [623, 180] width 130 height 32
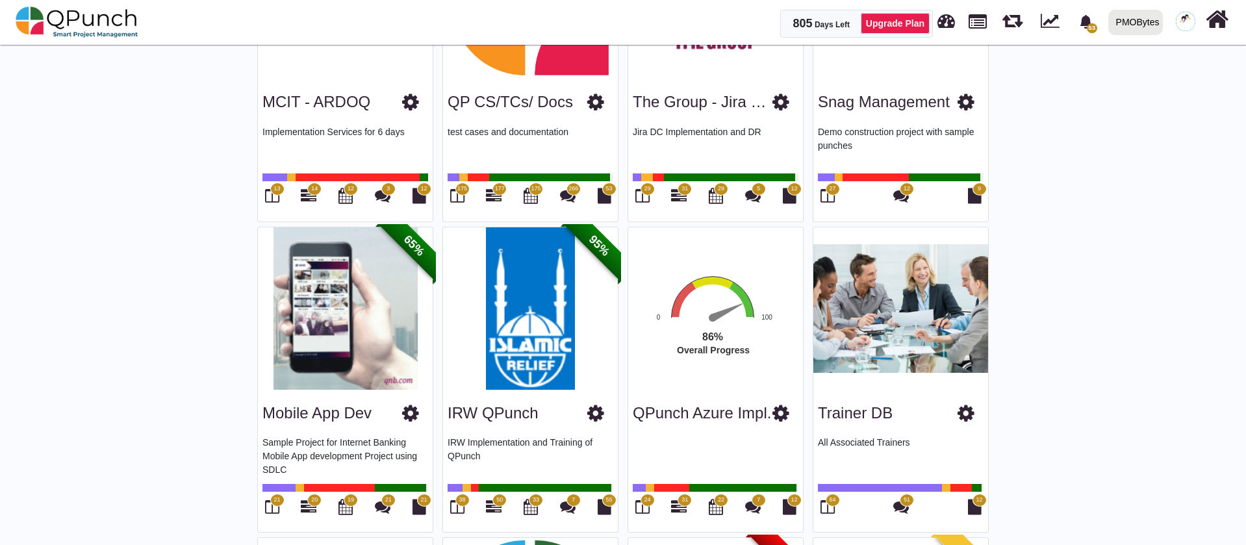
scroll to position [939, 0]
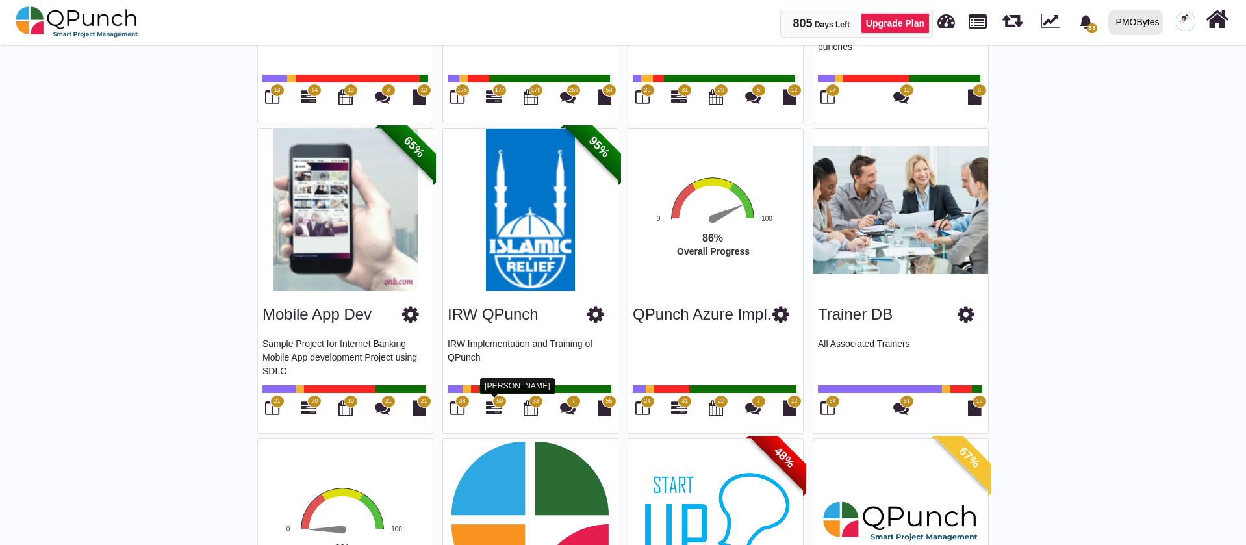
click at [501, 408] on icon at bounding box center [494, 408] width 16 height 16
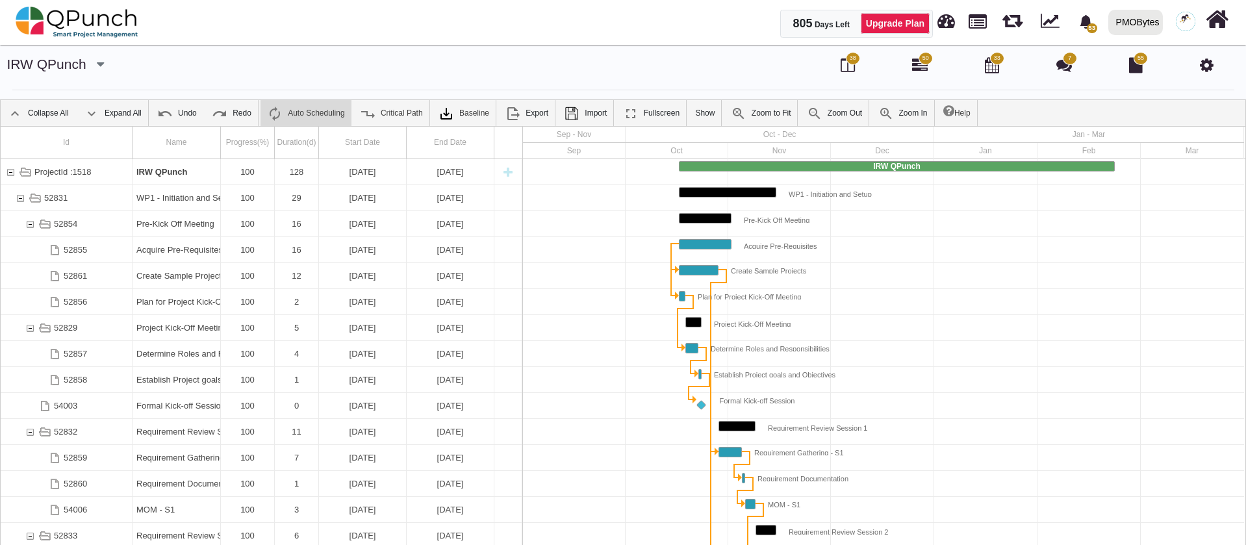
click at [1209, 67] on icon at bounding box center [1207, 65] width 14 height 16
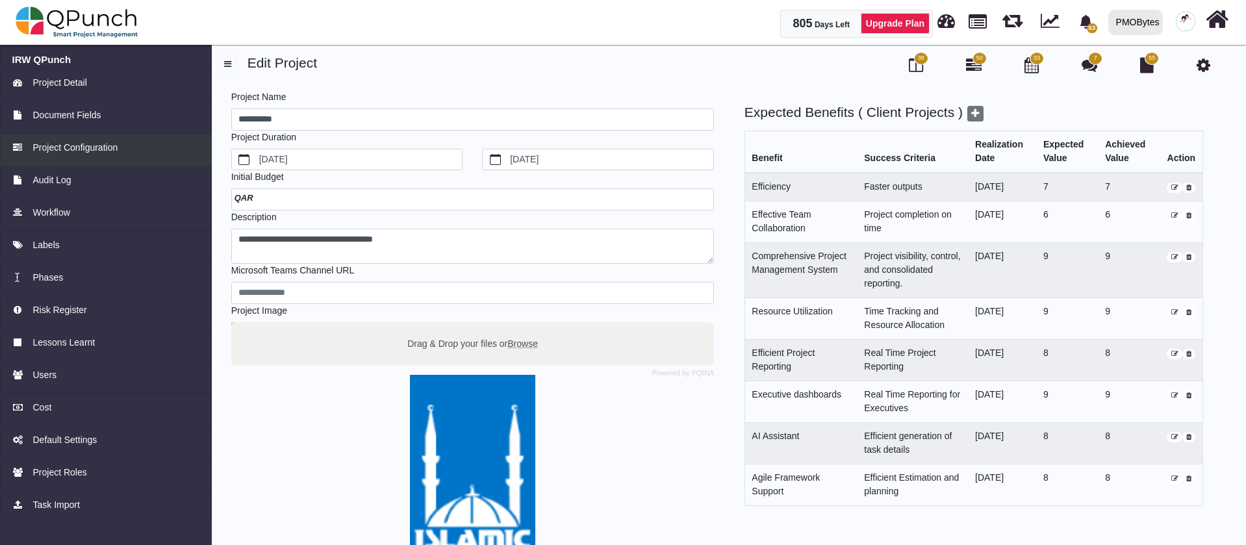
click at [95, 147] on span "Project Configuration" at bounding box center [74, 148] width 85 height 14
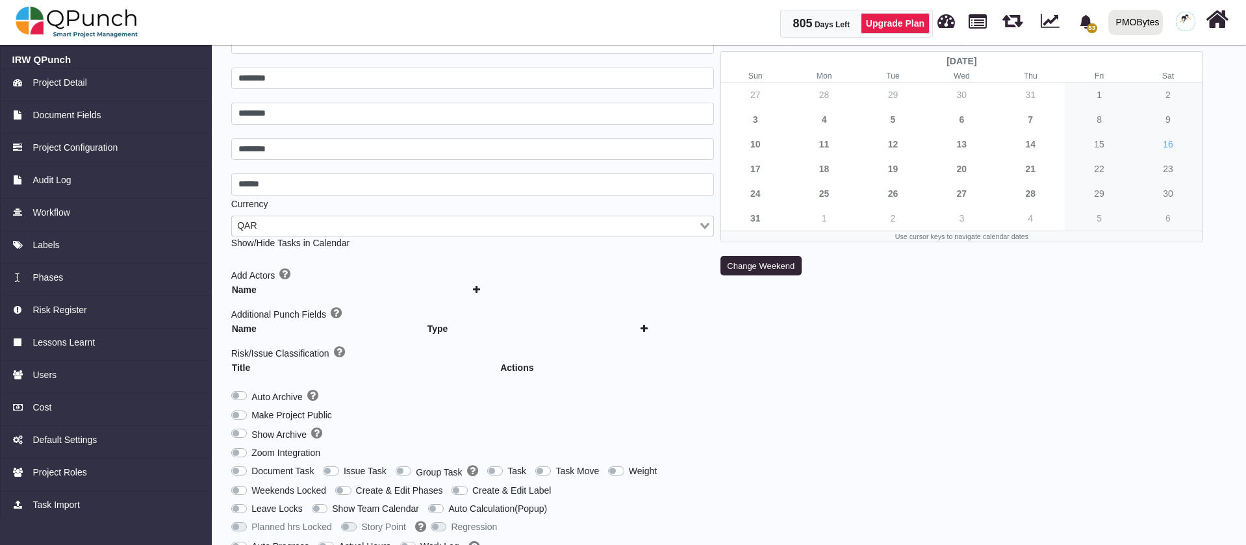
scroll to position [157, 0]
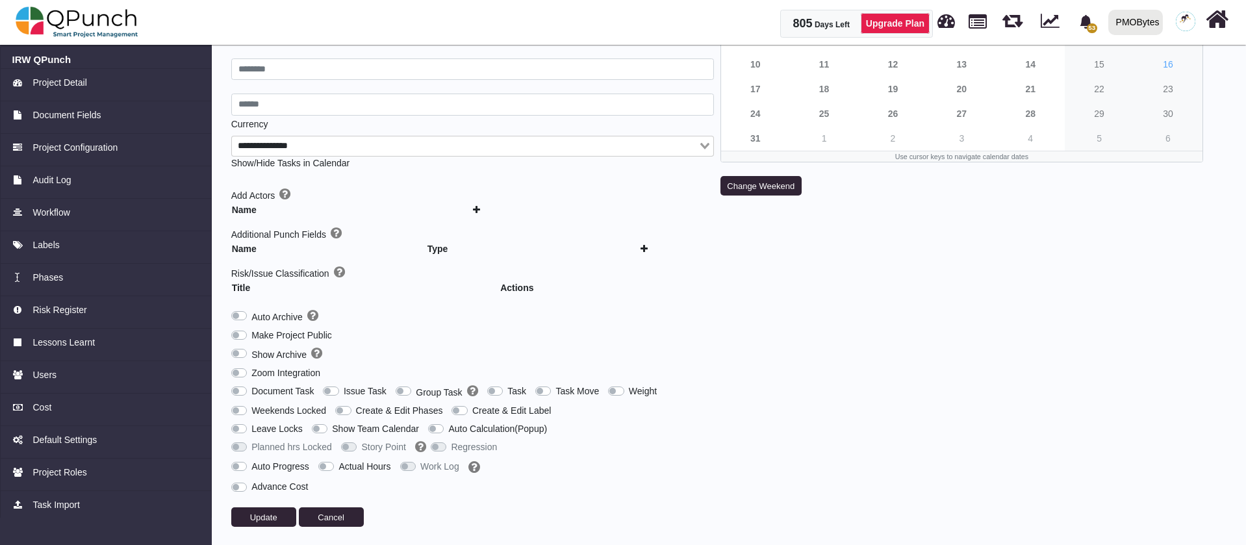
type input "***"
type input "********"
type input "******"
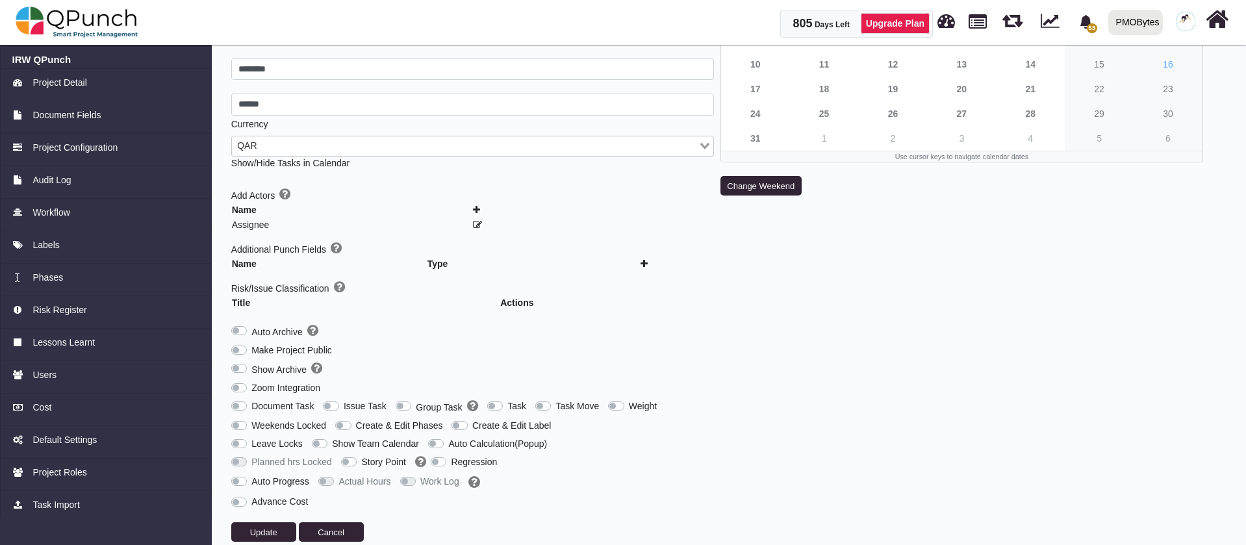
click at [401, 402] on div "Project Swim Lanes * *** ******** ******** ******** ****** Currency QAR Loading…" at bounding box center [472, 238] width 489 height 608
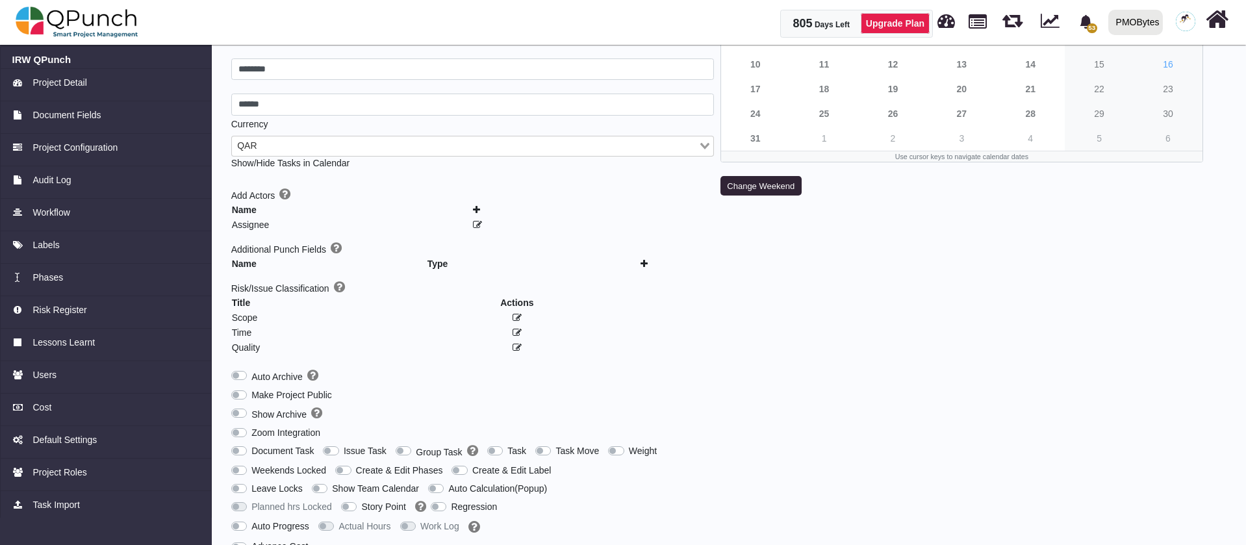
click at [416, 449] on label "Group Task" at bounding box center [447, 451] width 62 height 15
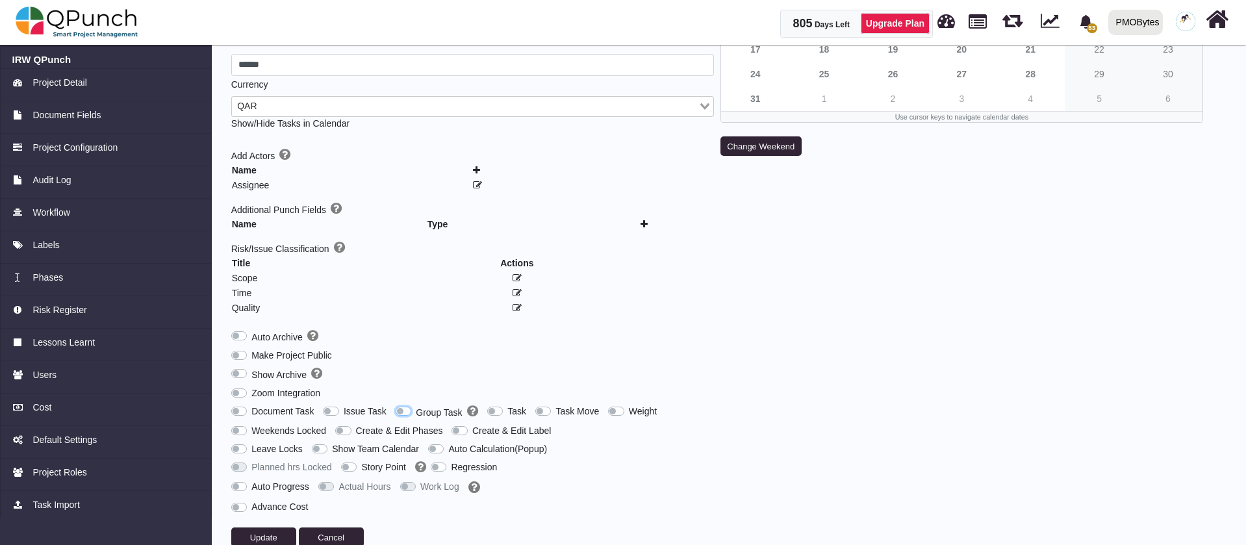
scroll to position [216, 0]
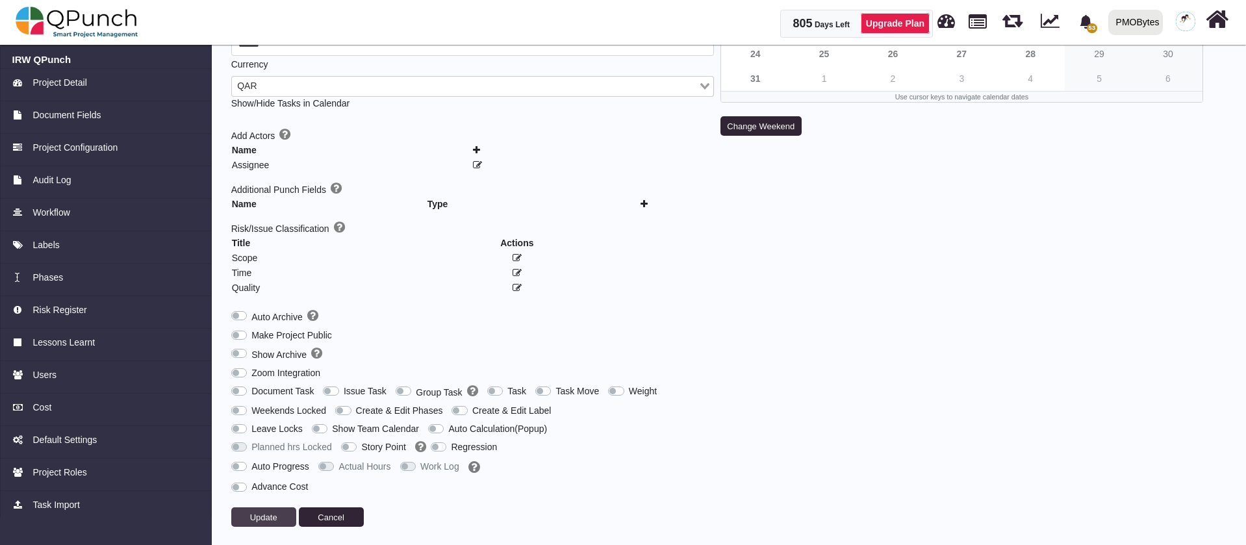
click at [257, 512] on span "Update" at bounding box center [263, 517] width 27 height 10
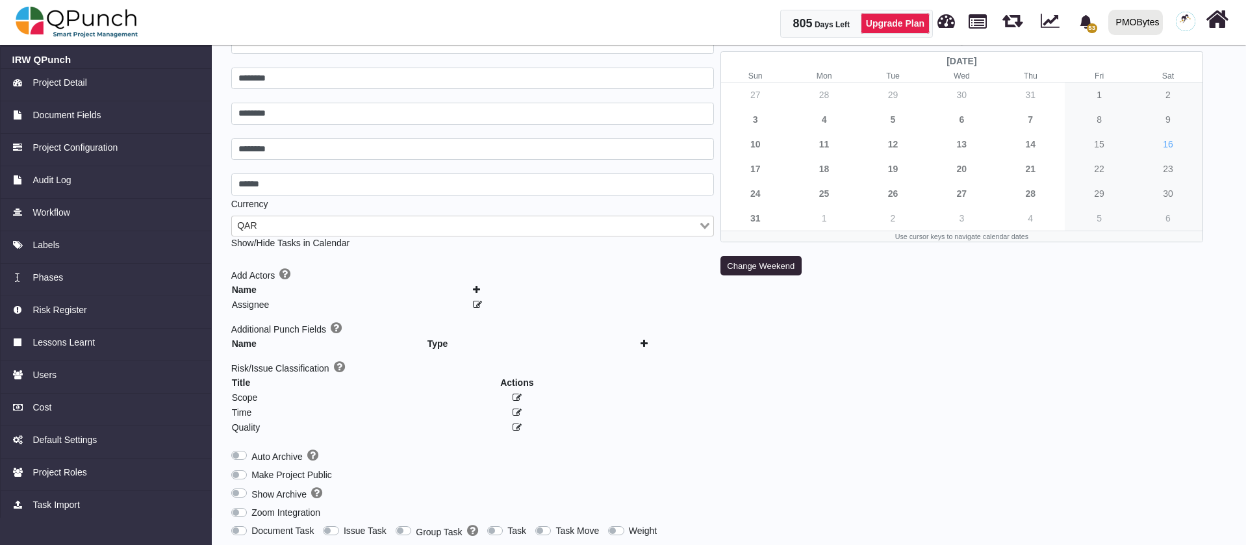
scroll to position [0, 0]
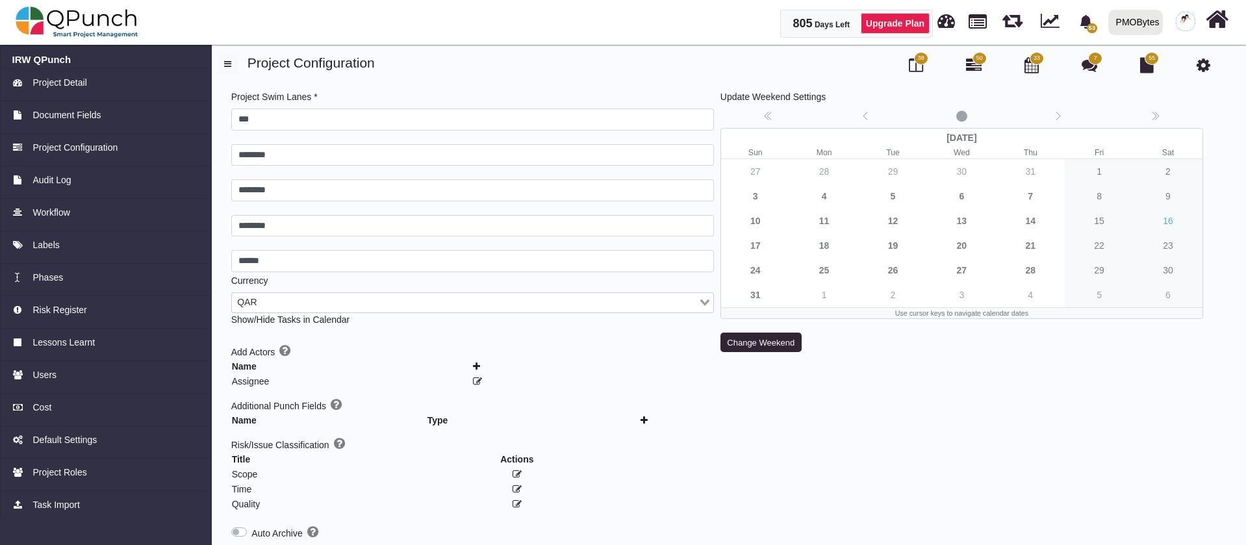
click at [978, 56] on span "50" at bounding box center [979, 58] width 6 height 9
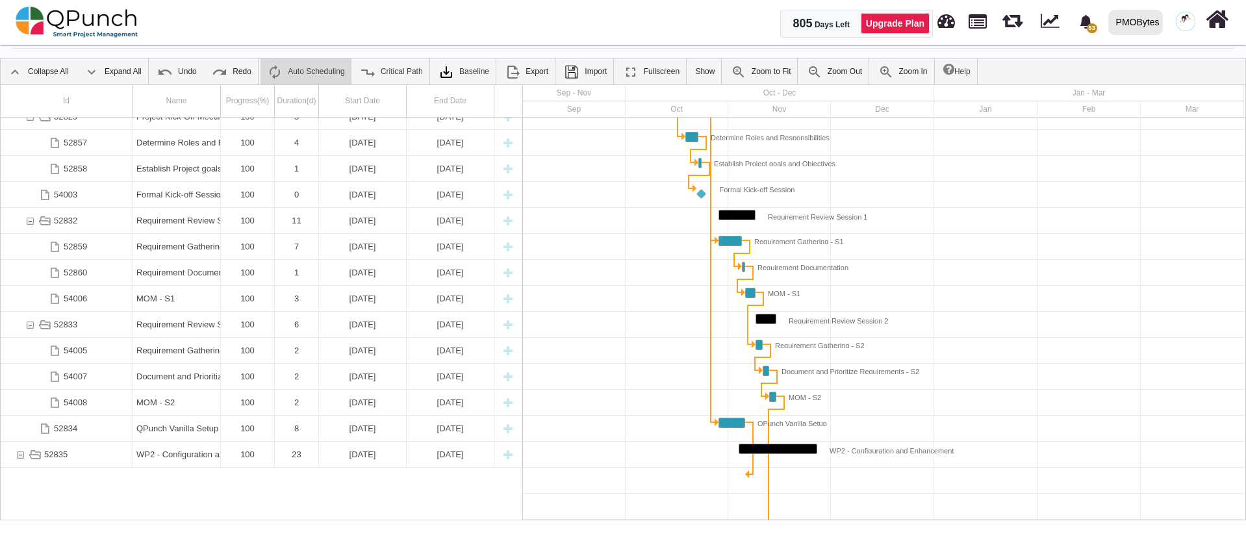
scroll to position [82, 0]
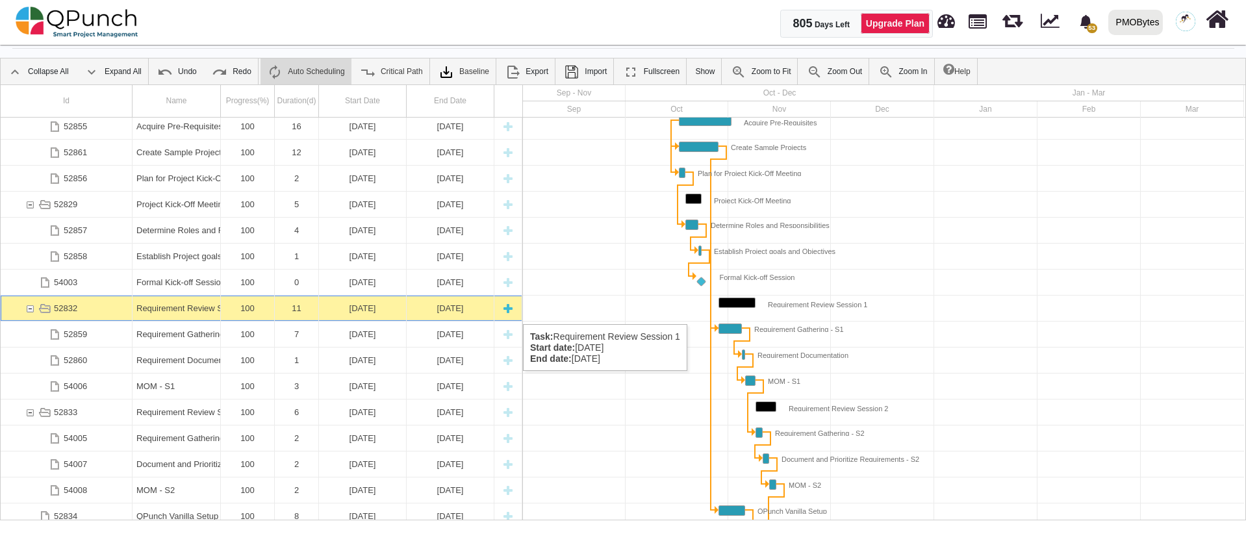
click at [199, 310] on div "Requirement Review Session 1" at bounding box center [176, 308] width 80 height 25
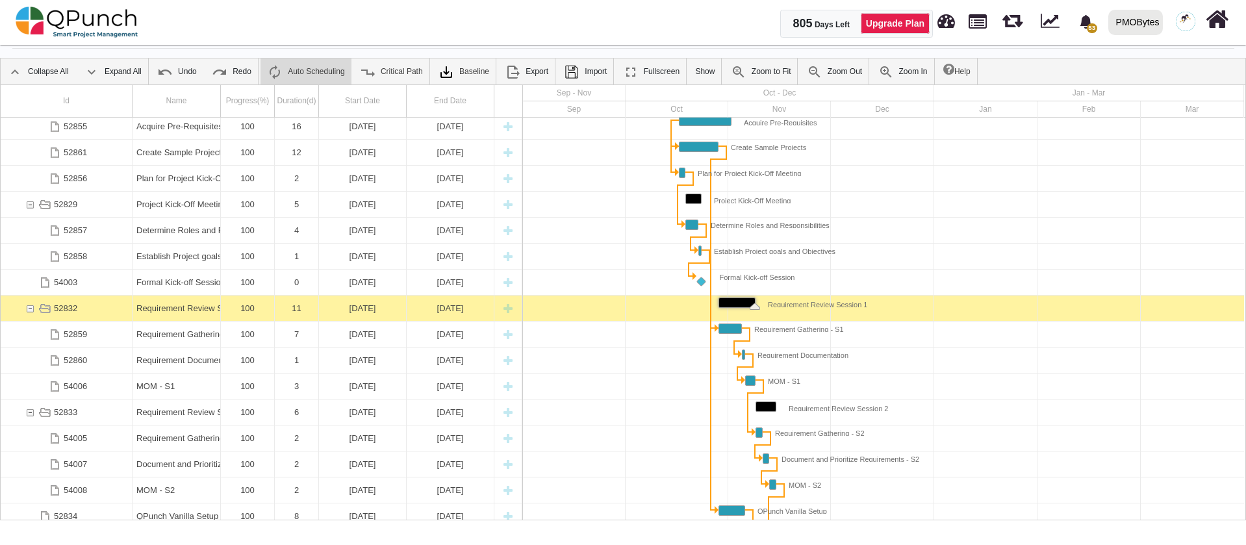
click at [199, 310] on div "Requirement Review Session 1" at bounding box center [176, 308] width 80 height 25
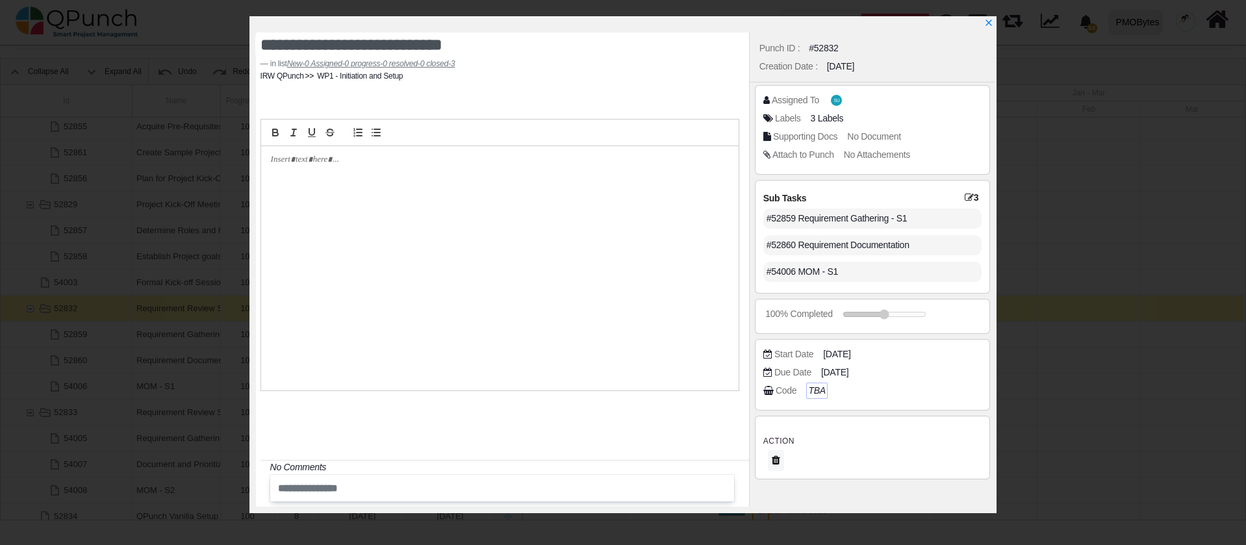
click at [810, 394] on icon "TBA" at bounding box center [816, 390] width 17 height 10
click at [989, 23] on icon "x" at bounding box center [988, 23] width 10 height 10
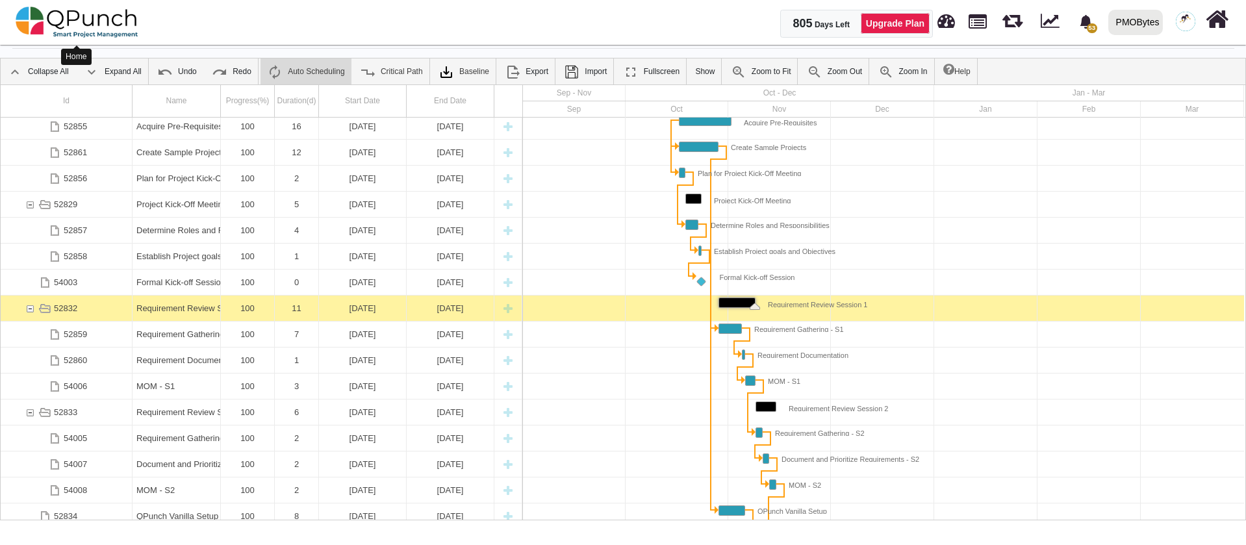
click at [122, 32] on img at bounding box center [77, 22] width 123 height 39
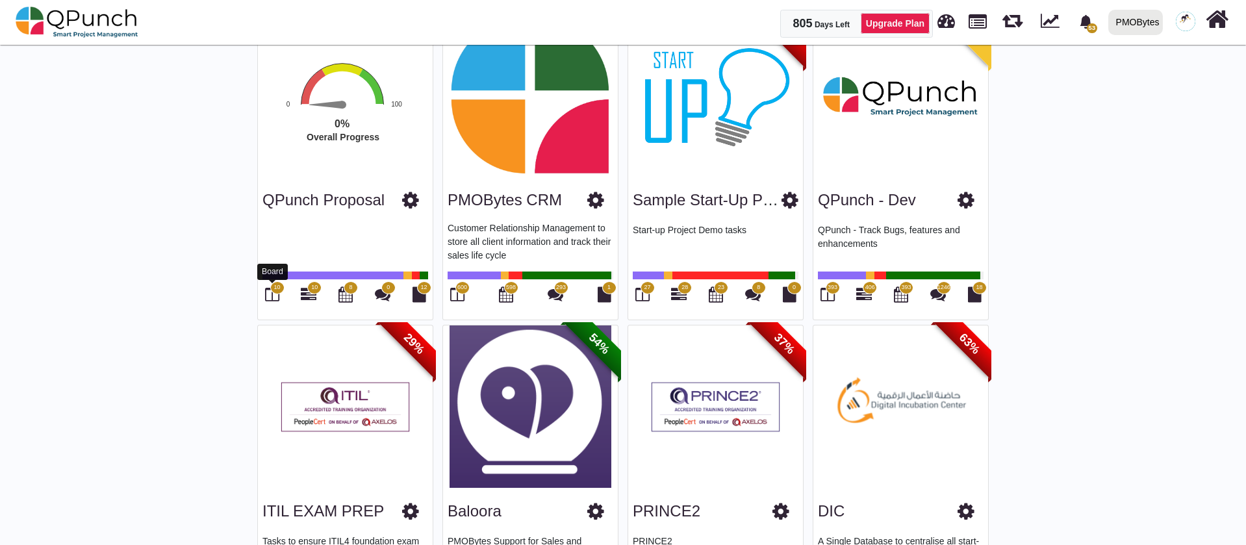
click at [270, 290] on icon at bounding box center [272, 294] width 14 height 16
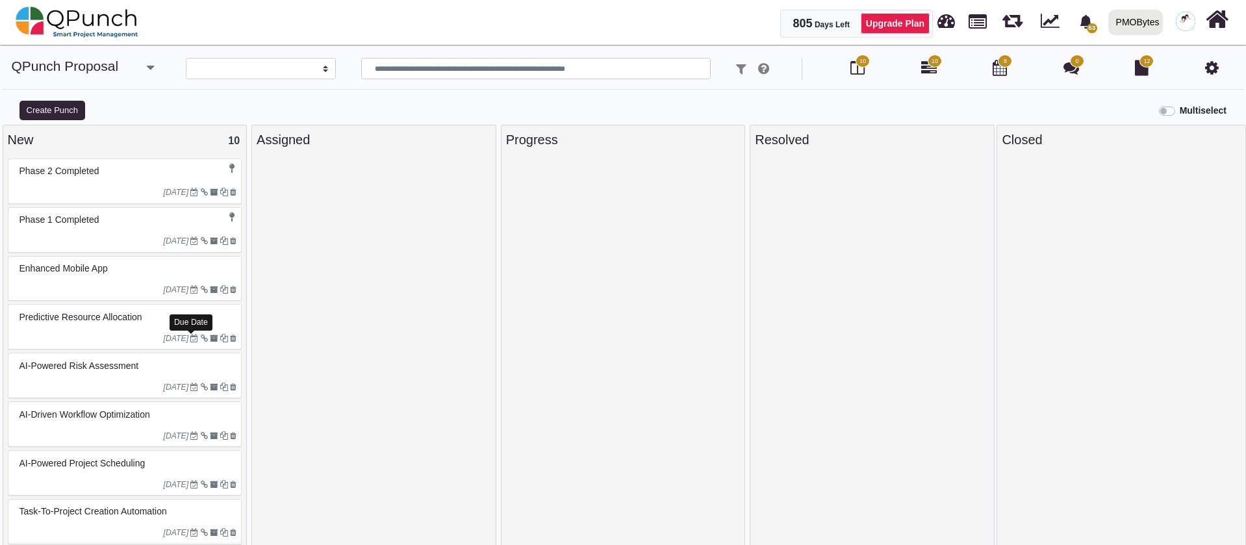
select select
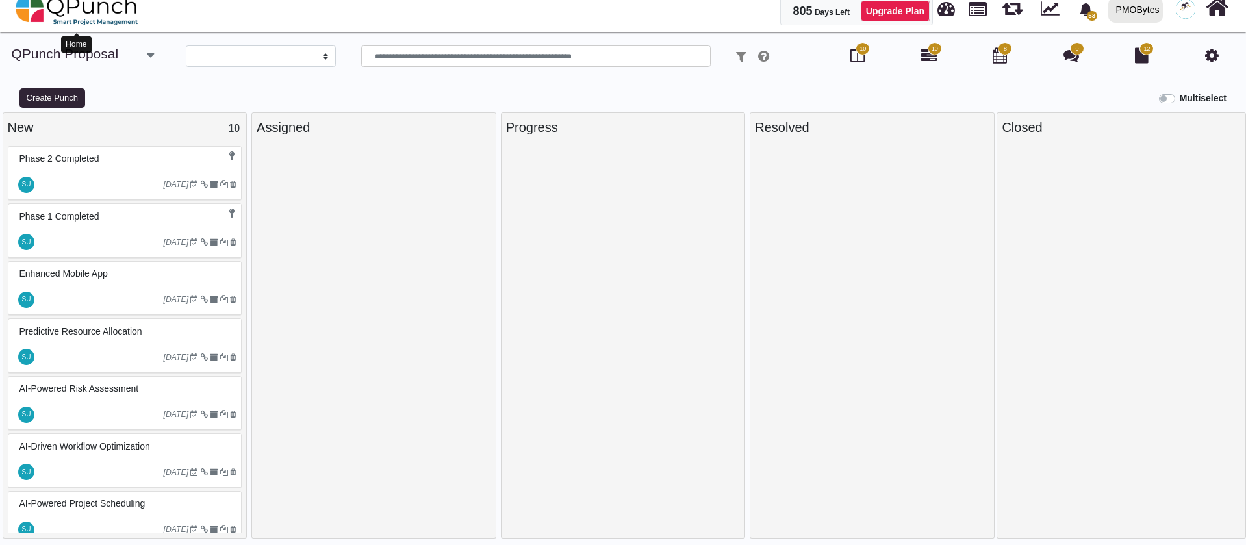
click at [83, 14] on img at bounding box center [77, 9] width 123 height 39
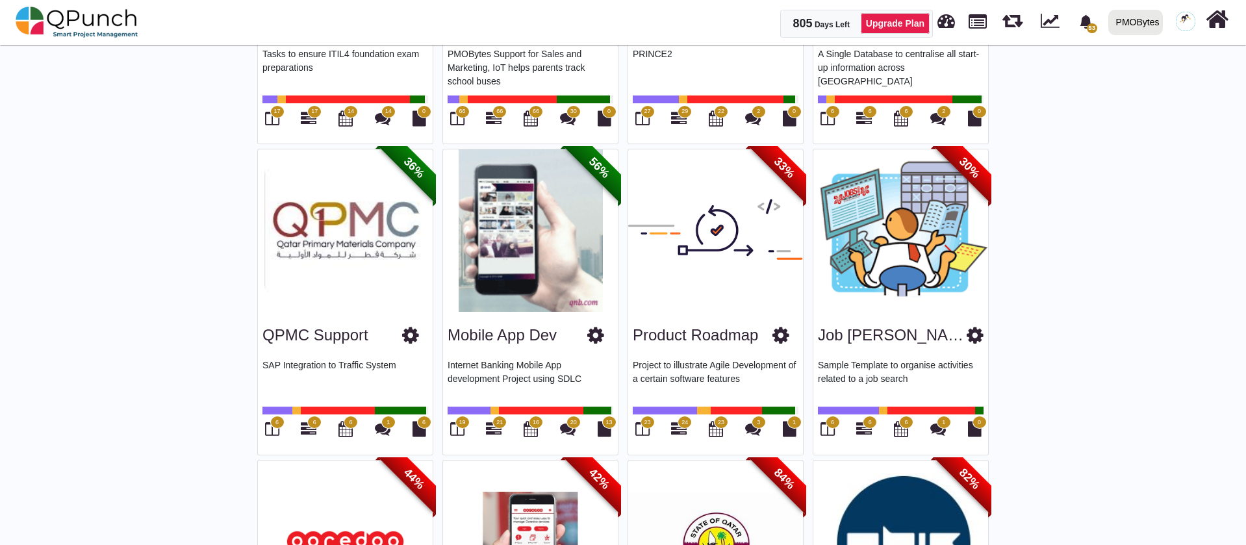
scroll to position [1267, 0]
